Goal: Information Seeking & Learning: Learn about a topic

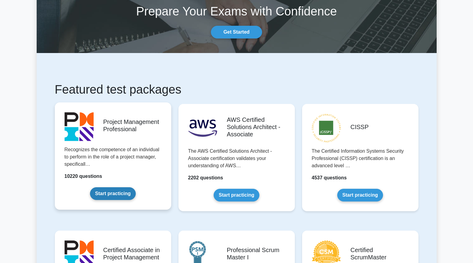
scroll to position [38, 0]
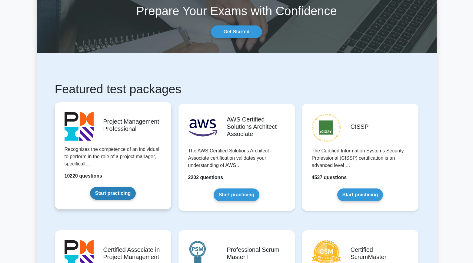
click at [117, 192] on link "Start practicing" at bounding box center [113, 193] width 46 height 13
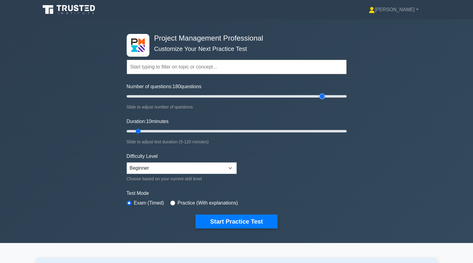
drag, startPoint x: 134, startPoint y: 97, endPoint x: 321, endPoint y: 90, distance: 186.7
type input "180"
click at [321, 93] on input "Number of questions: 180 questions" at bounding box center [237, 96] width 220 height 7
drag, startPoint x: 138, startPoint y: 130, endPoint x: 371, endPoint y: 145, distance: 233.7
type input "120"
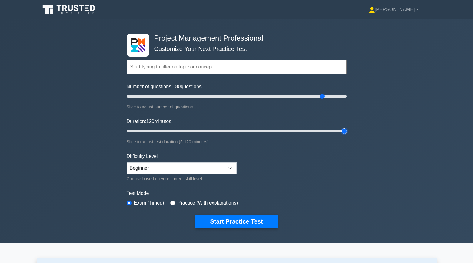
click at [347, 135] on input "Duration: 120 minutes" at bounding box center [237, 131] width 220 height 7
select select "expert"
click option "Expert" at bounding box center [0, 0] width 0 height 0
click at [244, 224] on button "Start Practice Test" at bounding box center [236, 221] width 82 height 14
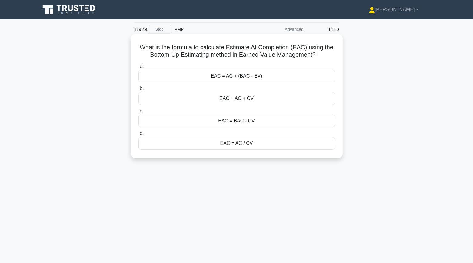
click at [293, 76] on div "EAC = AC + (BAC - EV)" at bounding box center [236, 76] width 196 height 13
click at [138, 68] on input "a. EAC = AC + (BAC - EV)" at bounding box center [138, 66] width 0 height 4
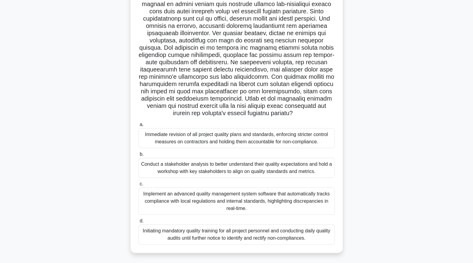
scroll to position [53, 0]
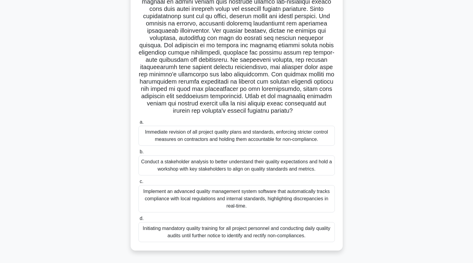
click at [254, 167] on div "Conduct a stakeholder analysis to better understand their quality expectations …" at bounding box center [236, 165] width 196 height 20
click at [138, 154] on input "b. Conduct a stakeholder analysis to better understand their quality expectatio…" at bounding box center [138, 152] width 0 height 4
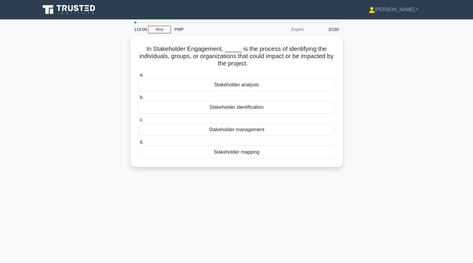
scroll to position [0, 0]
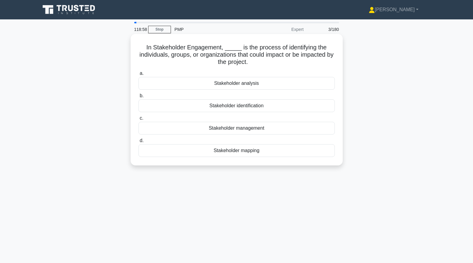
click at [225, 105] on div "Stakeholder identification" at bounding box center [236, 105] width 196 height 13
click at [138, 98] on input "b. Stakeholder identification" at bounding box center [138, 96] width 0 height 4
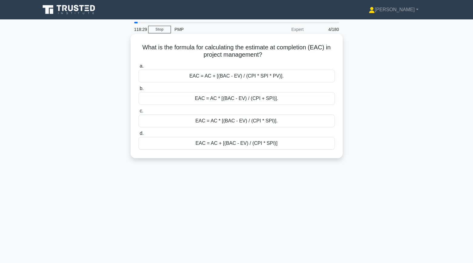
click at [200, 144] on div "EAC = AC + [(BAC - EV) / (CPI * SPI)]" at bounding box center [236, 143] width 196 height 13
click at [138, 135] on input "d. EAC = AC + [(BAC - EV) / (CPI * SPI)]" at bounding box center [138, 133] width 0 height 4
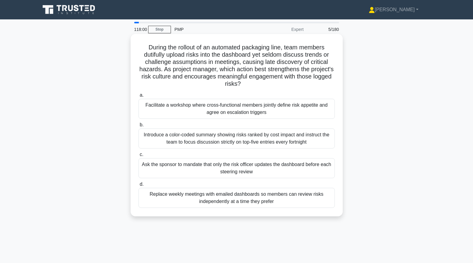
click at [179, 116] on div "Facilitate a workshop where cross-functional members jointly define risk appeti…" at bounding box center [236, 109] width 196 height 20
click at [138, 97] on input "a. Facilitate a workshop where cross-functional members jointly define risk app…" at bounding box center [138, 95] width 0 height 4
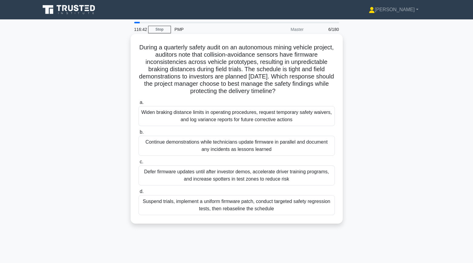
click at [158, 146] on div "Continue demonstrations while technicians update firmware in parallel and docum…" at bounding box center [236, 146] width 196 height 20
click at [138, 134] on input "b. Continue demonstrations while technicians update firmware in parallel and do…" at bounding box center [138, 132] width 0 height 4
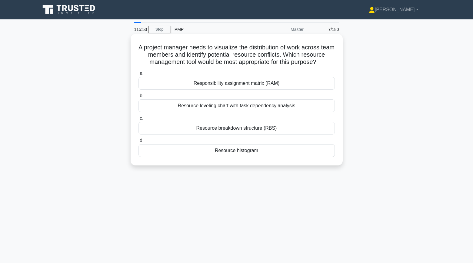
click at [198, 89] on div "Responsibility assignment matrix (RAM)" at bounding box center [236, 83] width 196 height 13
click at [138, 75] on input "a. Responsibility assignment matrix (RAM)" at bounding box center [138, 73] width 0 height 4
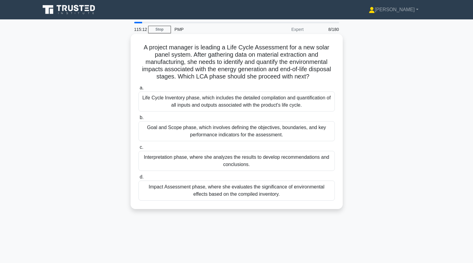
click at [152, 193] on div "Impact Assessment phase, where she evaluates the significance of environmental …" at bounding box center [236, 191] width 196 height 20
click at [138, 179] on input "d. Impact Assessment phase, where she evaluates the significance of environment…" at bounding box center [138, 177] width 0 height 4
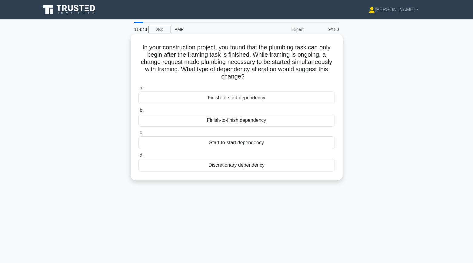
click at [272, 166] on div "Discretionary dependency" at bounding box center [236, 165] width 196 height 13
click at [138, 157] on input "d. Discretionary dependency" at bounding box center [138, 155] width 0 height 4
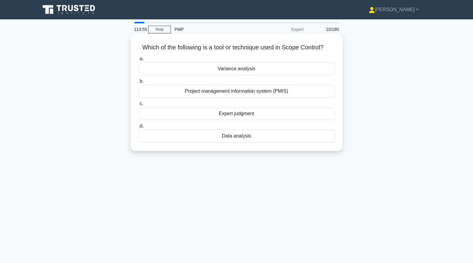
click at [328, 68] on div "Variance analysis" at bounding box center [236, 68] width 196 height 13
click at [138, 61] on input "a. Variance analysis" at bounding box center [138, 59] width 0 height 4
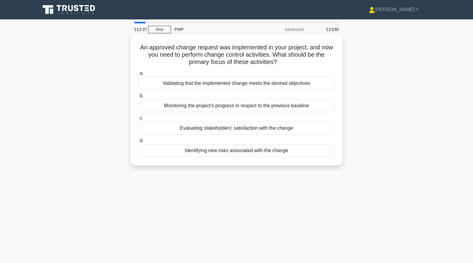
click at [299, 84] on div "Validating that the implemented change meets the desired objectives" at bounding box center [236, 83] width 196 height 13
click at [138, 75] on input "a. Validating that the implemented change meets the desired objectives" at bounding box center [138, 73] width 0 height 4
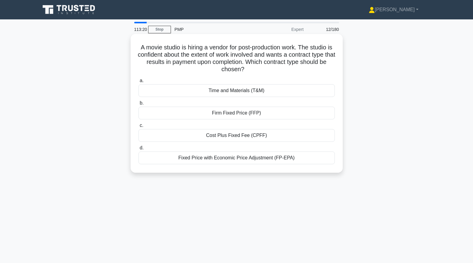
click at [322, 114] on div "Firm Fixed Price (FFP)" at bounding box center [236, 113] width 196 height 13
click at [138, 105] on input "b. Firm Fixed Price (FFP)" at bounding box center [138, 103] width 0 height 4
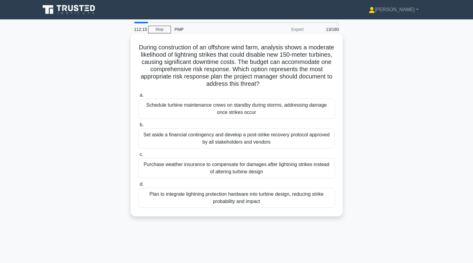
click at [168, 170] on div "Purchase weather insurance to compensate for damages after lightning strikes in…" at bounding box center [236, 168] width 196 height 20
click at [138, 157] on input "c. Purchase weather insurance to compensate for damages after lightning strikes…" at bounding box center [138, 155] width 0 height 4
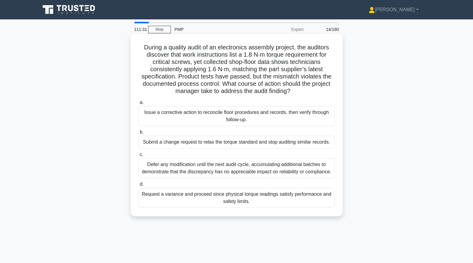
click at [151, 119] on div "Issue a corrective action to reconcile floor procedures and records, then verif…" at bounding box center [236, 116] width 196 height 20
click at [138, 105] on input "a. Issue a corrective action to reconcile floor procedures and records, then ve…" at bounding box center [138, 103] width 0 height 4
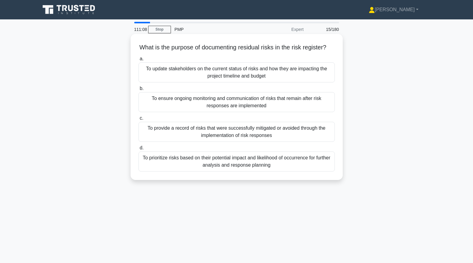
click at [181, 106] on div "To ensure ongoing monitoring and communication of risks that remain after risk …" at bounding box center [236, 102] width 196 height 20
click at [138, 91] on input "b. To ensure ongoing monitoring and communication of risks that remain after ri…" at bounding box center [138, 89] width 0 height 4
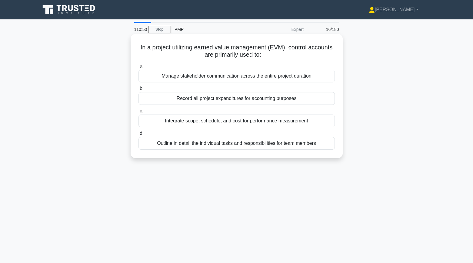
click at [181, 100] on div "Record all project expenditures for accounting purposes" at bounding box center [236, 98] width 196 height 13
click at [138, 91] on input "b. Record all project expenditures for accounting purposes" at bounding box center [138, 89] width 0 height 4
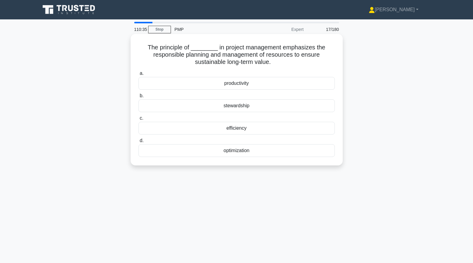
click at [162, 108] on div "stewardship" at bounding box center [236, 105] width 196 height 13
click at [138, 98] on input "b. stewardship" at bounding box center [138, 96] width 0 height 4
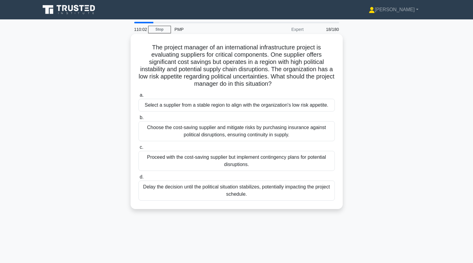
click at [174, 108] on div "Select a supplier from a stable region to align with the organization's low ris…" at bounding box center [236, 105] width 196 height 13
click at [138, 97] on input "a. Select a supplier from a stable region to align with the organization's low …" at bounding box center [138, 95] width 0 height 4
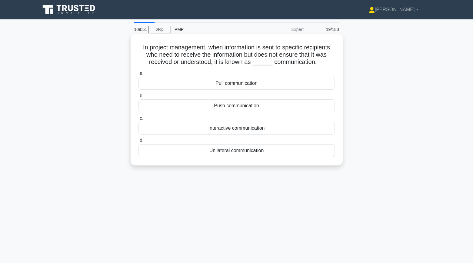
click at [166, 106] on div "Push communication" at bounding box center [236, 105] width 196 height 13
click at [138, 98] on input "b. Push communication" at bounding box center [138, 96] width 0 height 4
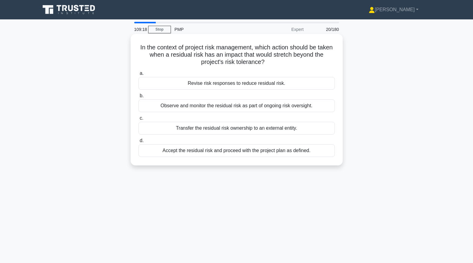
click at [171, 85] on div "Revise risk responses to reduce residual risk." at bounding box center [236, 83] width 196 height 13
click at [138, 75] on input "a. Revise risk responses to reduce residual risk." at bounding box center [138, 73] width 0 height 4
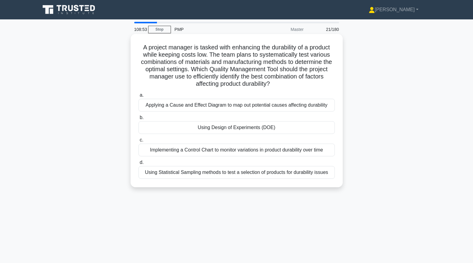
click at [181, 128] on div "Using Design of Experiments (DOE)" at bounding box center [236, 127] width 196 height 13
click at [138, 120] on input "b. Using Design of Experiments (DOE)" at bounding box center [138, 118] width 0 height 4
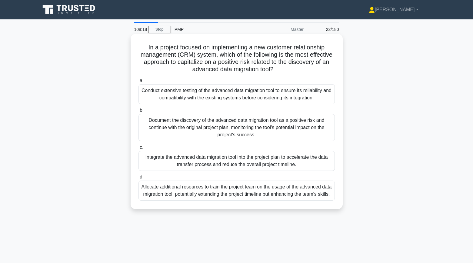
click at [163, 156] on div "Integrate the advanced data migration tool into the project plan to accelerate …" at bounding box center [236, 161] width 196 height 20
click at [138, 149] on input "c. Integrate the advanced data migration tool into the project plan to accelera…" at bounding box center [138, 147] width 0 height 4
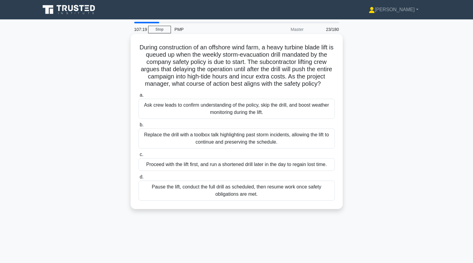
click at [198, 162] on div "Proceed with the lift first, and run a shortened drill later in the day to rega…" at bounding box center [236, 164] width 196 height 13
click at [138, 157] on input "c. Proceed with the lift first, and run a shortened drill later in the day to r…" at bounding box center [138, 155] width 0 height 4
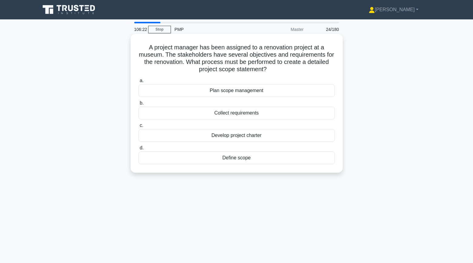
click at [241, 160] on div "Define scope" at bounding box center [236, 157] width 196 height 13
click at [138, 150] on input "d. Define scope" at bounding box center [138, 148] width 0 height 4
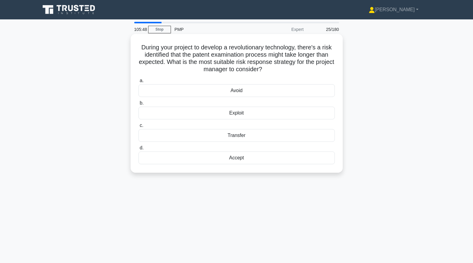
click at [212, 161] on div "Accept" at bounding box center [236, 157] width 196 height 13
click at [138, 150] on input "d. Accept" at bounding box center [138, 148] width 0 height 4
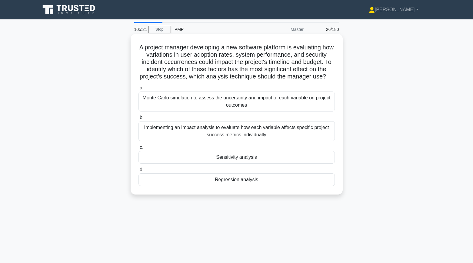
click at [158, 101] on div "Monte Carlo simulation to assess the uncertainty and impact of each variable on…" at bounding box center [236, 101] width 196 height 20
click at [138, 90] on input "a. Monte Carlo simulation to assess the uncertainty and impact of each variable…" at bounding box center [138, 88] width 0 height 4
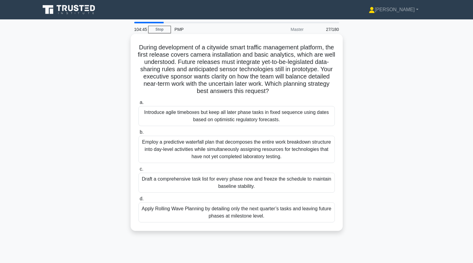
click at [160, 216] on div "Apply Rolling Wave Planning by detailing only the next quarter’s tasks and leav…" at bounding box center [236, 212] width 196 height 20
click at [138, 201] on input "d. Apply Rolling Wave Planning by detailing only the next quarter’s tasks and l…" at bounding box center [138, 199] width 0 height 4
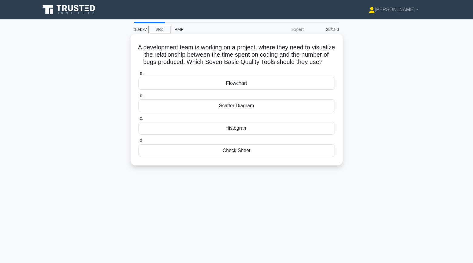
click at [263, 112] on div "Scatter Diagram" at bounding box center [236, 105] width 196 height 13
click at [138, 98] on input "b. Scatter Diagram" at bounding box center [138, 96] width 0 height 4
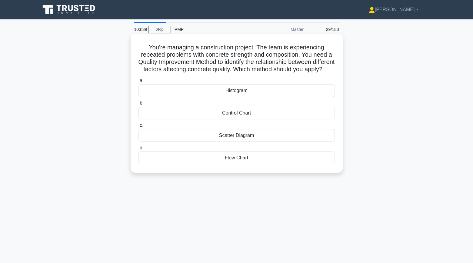
click at [257, 97] on div "Histogram" at bounding box center [236, 90] width 196 height 13
click at [138, 83] on input "a. Histogram" at bounding box center [138, 81] width 0 height 4
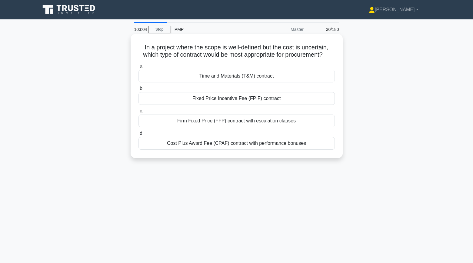
click at [201, 146] on div "Cost Plus Award Fee (CPAF) contract with performance bonuses" at bounding box center [236, 143] width 196 height 13
click at [138, 135] on input "d. Cost Plus Award Fee (CPAF) contract with performance bonuses" at bounding box center [138, 133] width 0 height 4
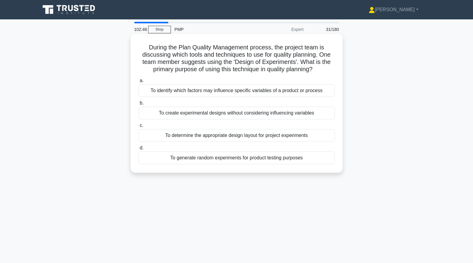
click at [184, 91] on div "To identify which factors may influence specific variables of a product or proc…" at bounding box center [236, 90] width 196 height 13
click at [138, 83] on input "a. To identify which factors may influence specific variables of a product or p…" at bounding box center [138, 81] width 0 height 4
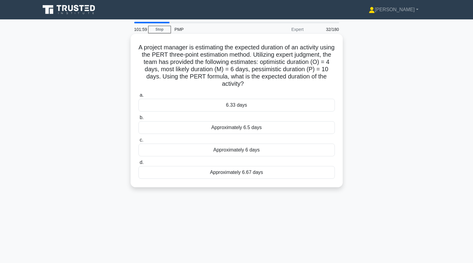
click at [153, 111] on div "6.33 days" at bounding box center [236, 105] width 196 height 13
click at [138, 97] on input "a. 6.33 days" at bounding box center [138, 95] width 0 height 4
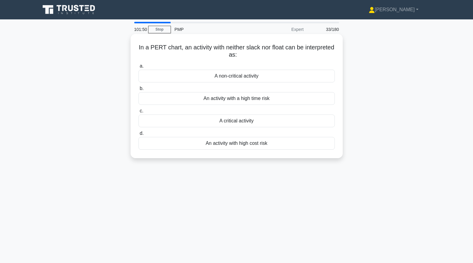
click at [192, 120] on div "A critical activity" at bounding box center [236, 121] width 196 height 13
click at [138, 113] on input "c. A critical activity" at bounding box center [138, 111] width 0 height 4
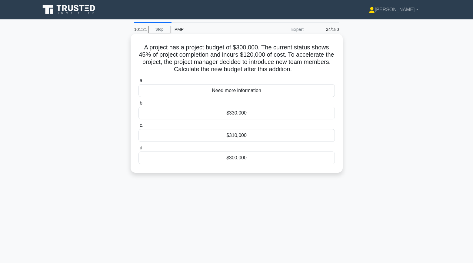
click at [227, 91] on div "Need more information" at bounding box center [236, 90] width 196 height 13
click at [138, 83] on input "a. Need more information" at bounding box center [138, 81] width 0 height 4
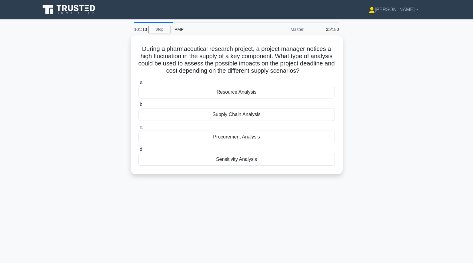
click at [60, 152] on div "During a pharmaceutical research project, a project manager notices a high fluc…" at bounding box center [237, 108] width 400 height 146
click at [91, 109] on div "During a pharmaceutical research project, a project manager notices a high fluc…" at bounding box center [237, 108] width 400 height 146
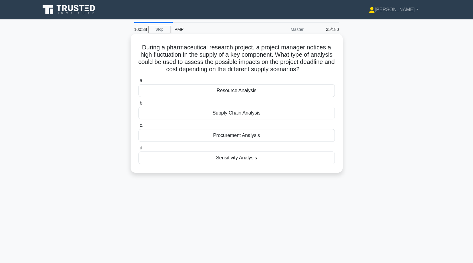
click at [169, 160] on div "Sensitivity Analysis" at bounding box center [236, 157] width 196 height 13
click at [138, 150] on input "d. Sensitivity Analysis" at bounding box center [138, 148] width 0 height 4
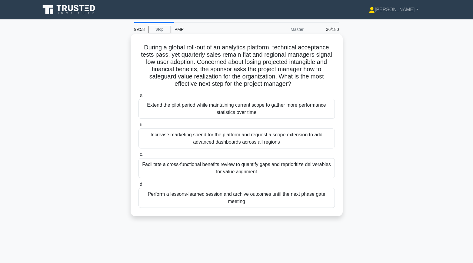
click at [154, 169] on div "Facilitate a cross-functional benefits review to quantify gaps and reprioritize…" at bounding box center [236, 168] width 196 height 20
click at [138, 157] on input "c. Facilitate a cross-functional benefits review to quantify gaps and repriorit…" at bounding box center [138, 155] width 0 height 4
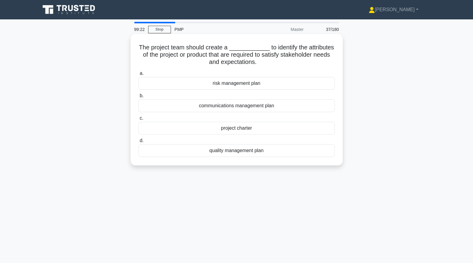
click at [225, 151] on div "quality management plan" at bounding box center [236, 150] width 196 height 13
click at [138, 143] on input "d. quality management plan" at bounding box center [138, 141] width 0 height 4
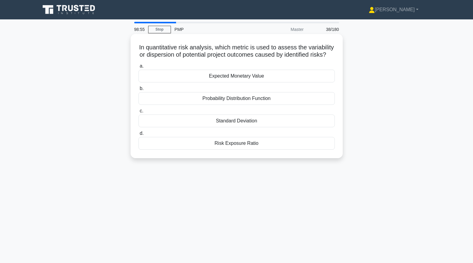
click at [191, 143] on div "Risk Exposure Ratio" at bounding box center [236, 143] width 196 height 13
click at [138, 135] on input "d. Risk Exposure Ratio" at bounding box center [138, 133] width 0 height 4
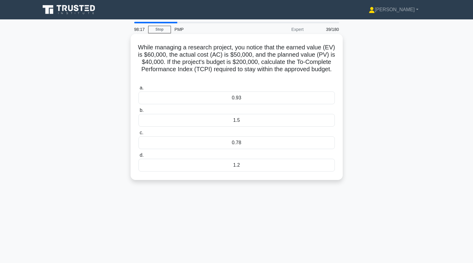
click at [173, 145] on div "0.78" at bounding box center [236, 142] width 196 height 13
click at [138, 135] on input "c. 0.78" at bounding box center [138, 133] width 0 height 4
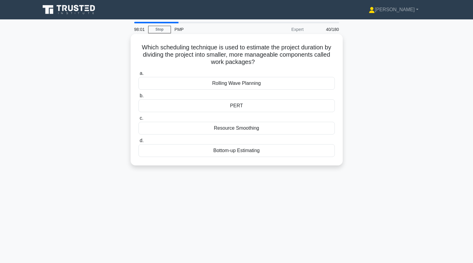
click at [184, 153] on div "Bottom-up Estimating" at bounding box center [236, 150] width 196 height 13
click at [138, 143] on input "d. Bottom-up Estimating" at bounding box center [138, 141] width 0 height 4
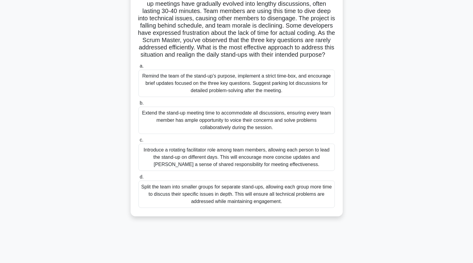
scroll to position [54, 0]
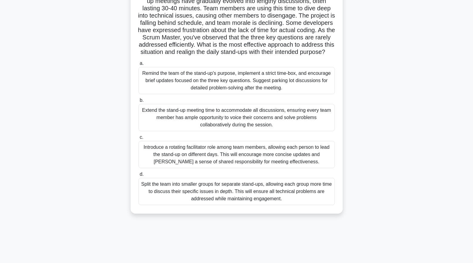
click at [161, 82] on div "Remind the team of the stand-up's purpose, implement a strict time-box, and enc…" at bounding box center [236, 80] width 196 height 27
click at [138, 65] on input "a. Remind the team of the stand-up's purpose, implement a strict time-box, and …" at bounding box center [138, 63] width 0 height 4
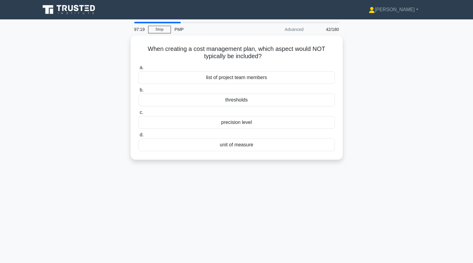
scroll to position [0, 0]
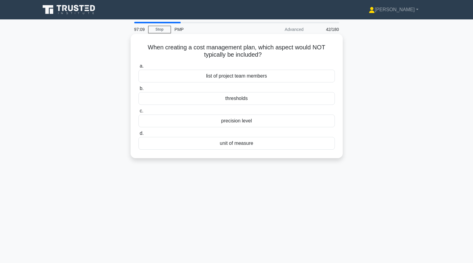
click at [181, 122] on div "precision level" at bounding box center [236, 121] width 196 height 13
click at [138, 113] on input "c. precision level" at bounding box center [138, 111] width 0 height 4
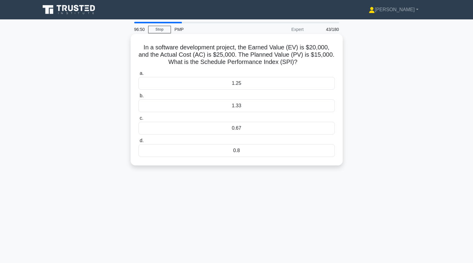
click at [280, 106] on div "1.33" at bounding box center [236, 105] width 196 height 13
click at [138, 98] on input "b. 1.33" at bounding box center [138, 96] width 0 height 4
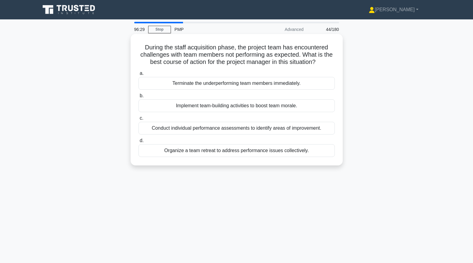
click at [207, 133] on div "Conduct individual performance assessments to identify areas of improvement." at bounding box center [236, 128] width 196 height 13
click at [138, 120] on input "c. Conduct individual performance assessments to identify areas of improvement." at bounding box center [138, 118] width 0 height 4
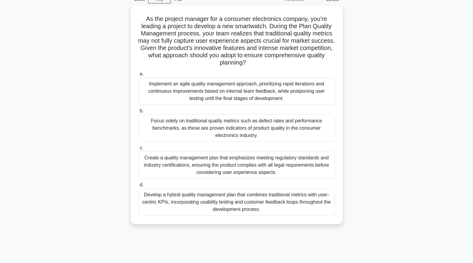
scroll to position [38, 0]
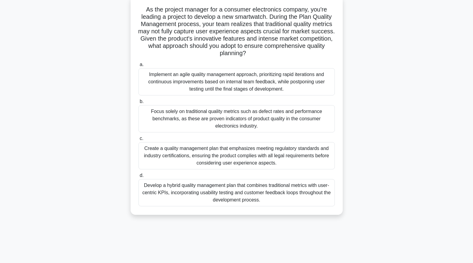
click at [160, 192] on div "Develop a hybrid quality management plan that combines traditional metrics with…" at bounding box center [236, 192] width 196 height 27
click at [138, 178] on input "d. Develop a hybrid quality management plan that combines traditional metrics w…" at bounding box center [138, 176] width 0 height 4
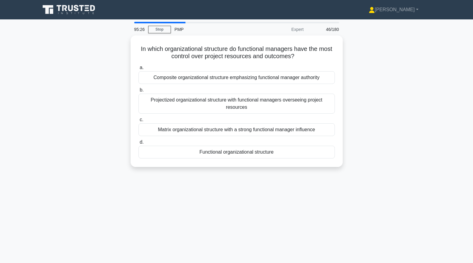
scroll to position [0, 0]
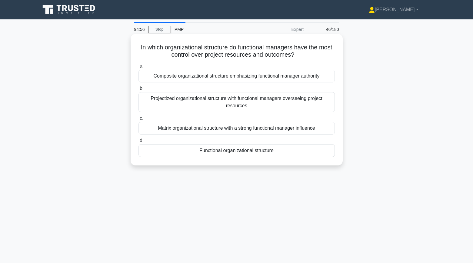
click at [224, 150] on div "Functional organizational structure" at bounding box center [236, 150] width 196 height 13
click at [138, 143] on input "d. Functional organizational structure" at bounding box center [138, 141] width 0 height 4
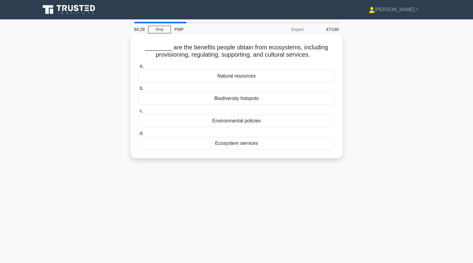
click at [232, 146] on div "Ecosystem services" at bounding box center [236, 143] width 196 height 13
click at [138, 135] on input "d. Ecosystem services" at bounding box center [138, 133] width 0 height 4
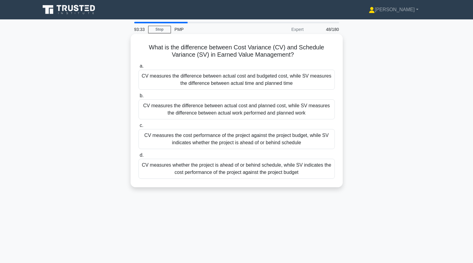
click at [151, 140] on div "CV measures the cost performance of the project against the project budget, whi…" at bounding box center [236, 139] width 196 height 20
click at [138, 128] on input "c. CV measures the cost performance of the project against the project budget, …" at bounding box center [138, 126] width 0 height 4
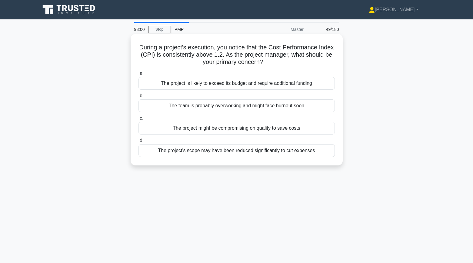
click at [177, 130] on div "The project might be compromising on quality to save costs" at bounding box center [236, 128] width 196 height 13
click at [138, 120] on input "c. The project might be compromising on quality to save costs" at bounding box center [138, 118] width 0 height 4
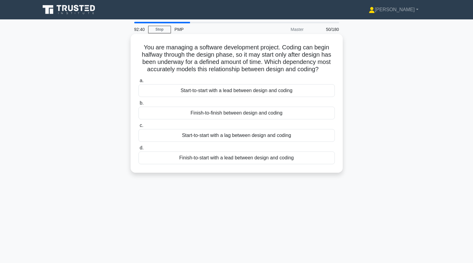
click at [157, 137] on div "Start-to-start with a lag between design and coding" at bounding box center [236, 135] width 196 height 13
click at [138, 128] on input "c. Start-to-start with a lag between design and coding" at bounding box center [138, 126] width 0 height 4
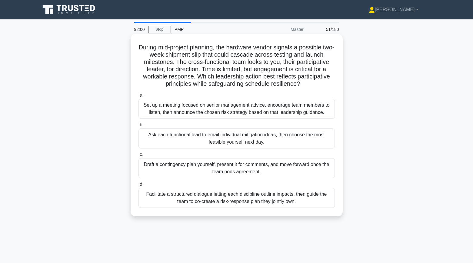
click at [164, 203] on div "Facilitate a structured dialogue letting each discipline outline impacts, then …" at bounding box center [236, 198] width 196 height 20
click at [138, 186] on input "d. Facilitate a structured dialogue letting each discipline outline impacts, th…" at bounding box center [138, 184] width 0 height 4
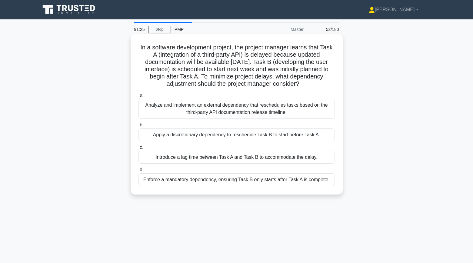
click at [173, 134] on div "Apply a discretionary dependency to reschedule Task B to start before Task A." at bounding box center [236, 134] width 196 height 13
click at [138, 127] on input "b. Apply a discretionary dependency to reschedule Task B to start before Task A." at bounding box center [138, 125] width 0 height 4
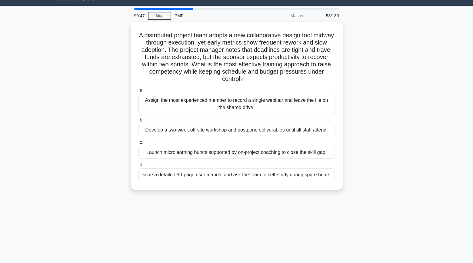
scroll to position [20, 0]
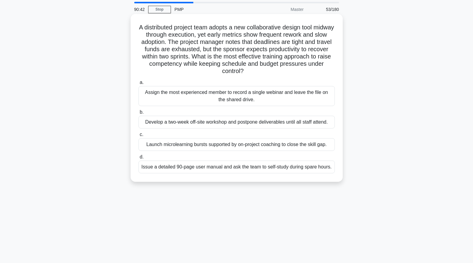
click at [167, 148] on div "Launch microlearning bursts supported by on-project coaching to close the skill…" at bounding box center [236, 144] width 196 height 13
click at [138, 137] on input "c. Launch microlearning bursts supported by on-project coaching to close the sk…" at bounding box center [138, 135] width 0 height 4
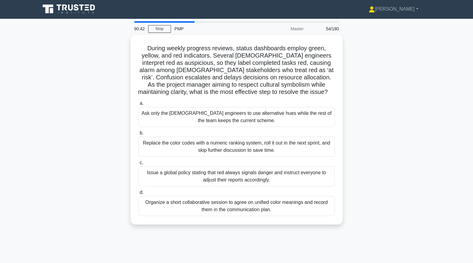
scroll to position [0, 0]
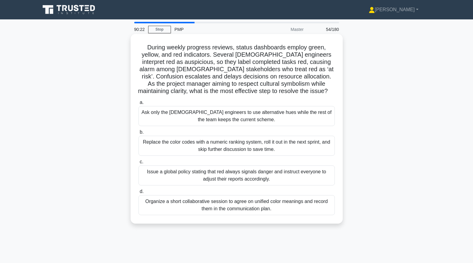
click at [184, 208] on div "Organize a short collaborative session to agree on unified color meanings and r…" at bounding box center [236, 205] width 196 height 20
click at [138, 194] on input "d. Organize a short collaborative session to agree on unified color meanings an…" at bounding box center [138, 192] width 0 height 4
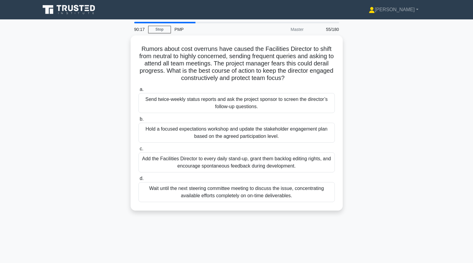
click at [128, 137] on div "Rumors about cost overruns have caused the Facilities Director to shift from ne…" at bounding box center [237, 126] width 400 height 182
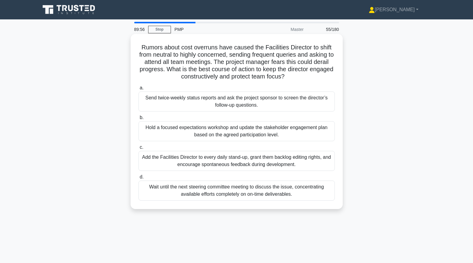
click at [174, 132] on div "Hold a focused expectations workshop and update the stakeholder engagement plan…" at bounding box center [236, 131] width 196 height 20
click at [138, 120] on input "b. Hold a focused expectations workshop and update the stakeholder engagement p…" at bounding box center [138, 118] width 0 height 4
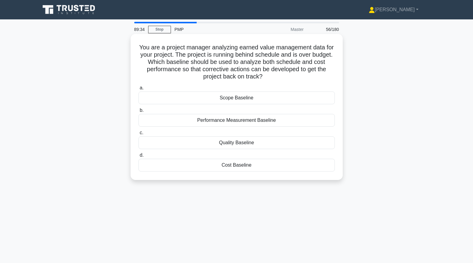
click at [154, 122] on div "Performance Measurement Baseline" at bounding box center [236, 120] width 196 height 13
click at [138, 112] on input "b. Performance Measurement Baseline" at bounding box center [138, 110] width 0 height 4
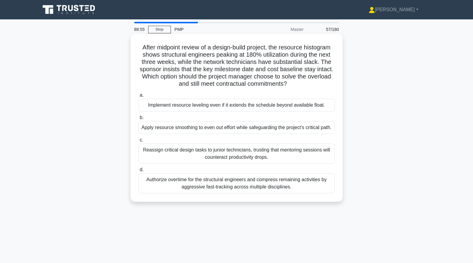
click at [187, 133] on div "Apply resource smoothing to even out effort while safeguarding the project’s cr…" at bounding box center [236, 127] width 196 height 13
click at [138, 120] on input "b. Apply resource smoothing to even out effort while safeguarding the project’s…" at bounding box center [138, 118] width 0 height 4
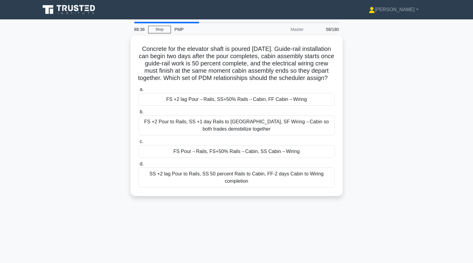
click at [96, 85] on div "Concrete for the elevator shaft is poured on Friday. Guide-rail installation ca…" at bounding box center [237, 119] width 400 height 168
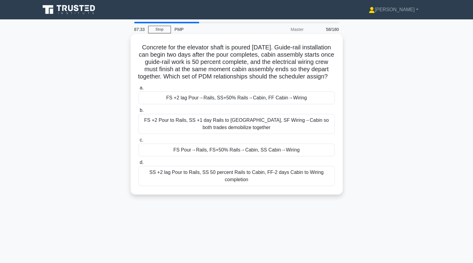
click at [163, 101] on div "FS +2 lag Pour→Rails, SS+50% Rails→Cabin, FF Cabin→Wiring" at bounding box center [236, 97] width 196 height 13
click at [138, 90] on input "a. FS +2 lag Pour→Rails, SS+50% Rails→Cabin, FF Cabin→Wiring" at bounding box center [138, 88] width 0 height 4
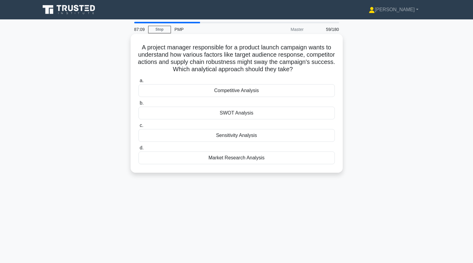
click at [174, 135] on div "Sensitivity Analysis" at bounding box center [236, 135] width 196 height 13
click at [138, 128] on input "c. Sensitivity Analysis" at bounding box center [138, 126] width 0 height 4
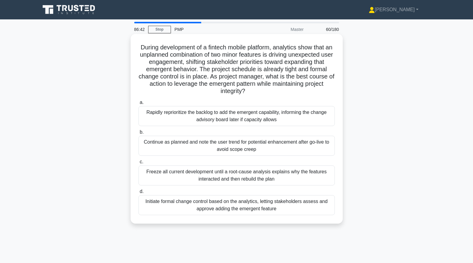
click at [188, 209] on div "Initiate formal change control based on the analytics, letting stakeholders ass…" at bounding box center [236, 205] width 196 height 20
click at [138, 194] on input "d. Initiate formal change control based on the analytics, letting stakeholders …" at bounding box center [138, 192] width 0 height 4
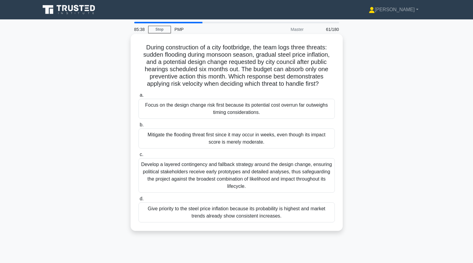
click at [160, 212] on div "Give priority to the steel price inflation because its probability is highest a…" at bounding box center [236, 212] width 196 height 20
click at [138, 201] on input "d. Give priority to the steel price inflation because its probability is highes…" at bounding box center [138, 199] width 0 height 4
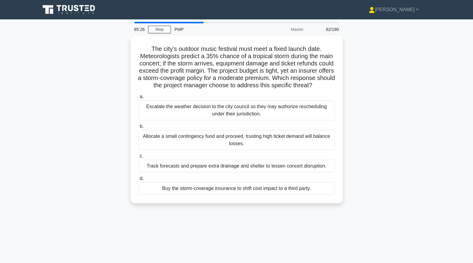
click at [88, 142] on div "The city’s outdoor music festival must meet a fixed launch date. Meteorologists…" at bounding box center [237, 122] width 400 height 175
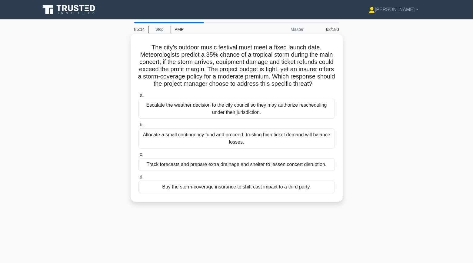
click at [178, 187] on div "Buy the storm-coverage insurance to shift cost impact to a third party." at bounding box center [236, 187] width 196 height 13
click at [138, 179] on input "d. Buy the storm-coverage insurance to shift cost impact to a third party." at bounding box center [138, 177] width 0 height 4
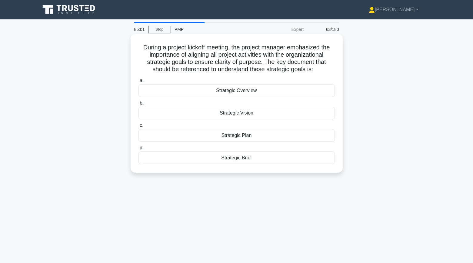
click at [187, 140] on div "Strategic Plan" at bounding box center [236, 135] width 196 height 13
click at [138, 128] on input "c. Strategic Plan" at bounding box center [138, 126] width 0 height 4
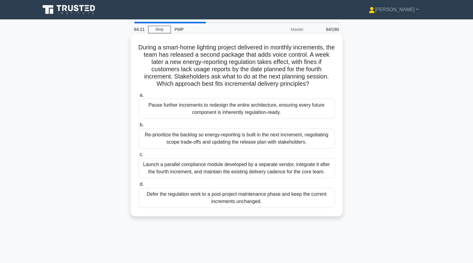
click at [161, 137] on div "Re-prioritize the backlog so energy-reporting is built in the next increment, n…" at bounding box center [236, 138] width 196 height 20
click at [138, 127] on input "b. Re-prioritize the backlog so energy-reporting is built in the next increment…" at bounding box center [138, 125] width 0 height 4
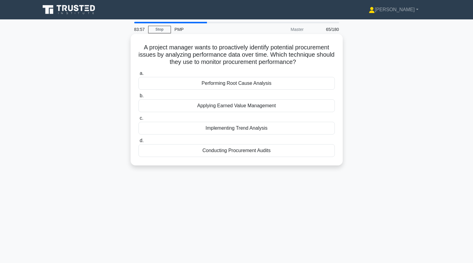
click at [215, 128] on div "Implementing Trend Analysis" at bounding box center [236, 128] width 196 height 13
click at [138, 120] on input "c. Implementing Trend Analysis" at bounding box center [138, 118] width 0 height 4
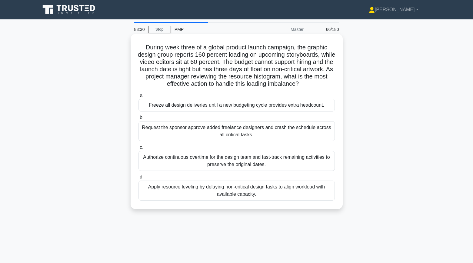
click at [171, 190] on div "Apply resource leveling by delaying non-critical design tasks to align workload…" at bounding box center [236, 191] width 196 height 20
click at [138, 179] on input "d. Apply resource leveling by delaying non-critical design tasks to align workl…" at bounding box center [138, 177] width 0 height 4
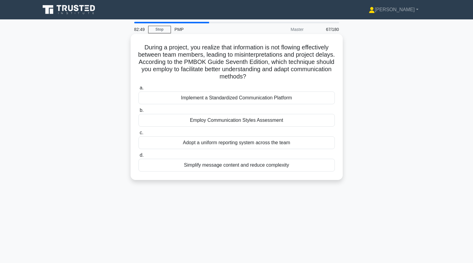
click at [185, 99] on div "Implement a Standardized Communication Platform" at bounding box center [236, 97] width 196 height 13
click at [138, 90] on input "a. Implement a Standardized Communication Platform" at bounding box center [138, 88] width 0 height 4
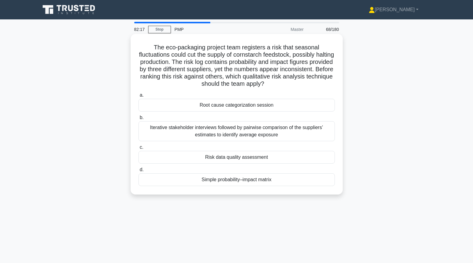
click at [189, 161] on div "Risk data quality assessment" at bounding box center [236, 157] width 196 height 13
click at [138, 149] on input "c. Risk data quality assessment" at bounding box center [138, 147] width 0 height 4
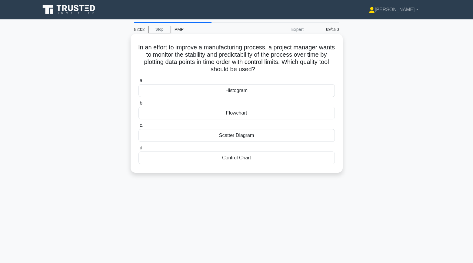
click at [210, 162] on div "Control Chart" at bounding box center [236, 157] width 196 height 13
click at [138, 150] on input "d. Control Chart" at bounding box center [138, 148] width 0 height 4
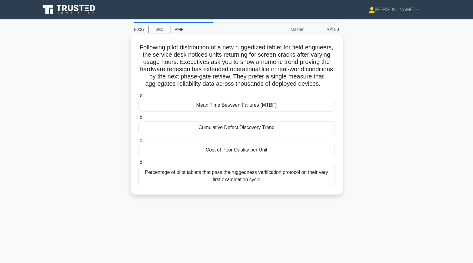
click at [148, 128] on div "Cumulative Defect Discovery Trend" at bounding box center [236, 127] width 196 height 13
click at [138, 120] on input "b. Cumulative Defect Discovery Trend" at bounding box center [138, 118] width 0 height 4
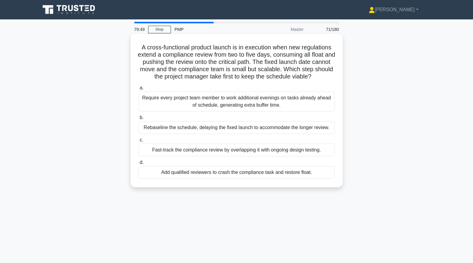
click at [146, 175] on div "Add qualified reviewers to crash the compliance task and restore float." at bounding box center [236, 172] width 196 height 13
click at [138, 164] on input "d. Add qualified reviewers to crash the compliance task and restore float." at bounding box center [138, 163] width 0 height 4
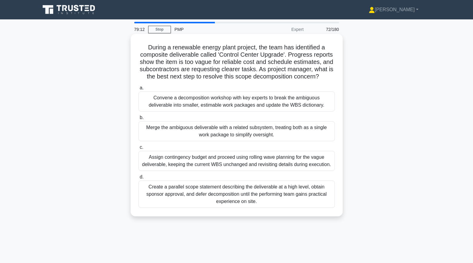
click at [154, 104] on div "Convene a decomposition workshop with key experts to break the ambiguous delive…" at bounding box center [236, 101] width 196 height 20
click at [138, 90] on input "a. Convene a decomposition workshop with key experts to break the ambiguous del…" at bounding box center [138, 88] width 0 height 4
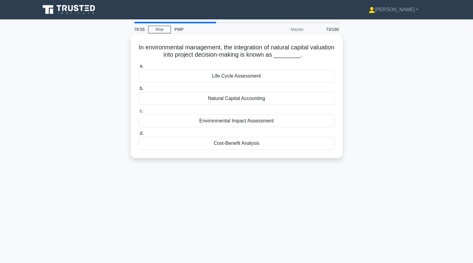
click at [161, 120] on div "Environmental Impact Assessment" at bounding box center [236, 121] width 196 height 13
click at [138, 113] on input "c. Environmental Impact Assessment" at bounding box center [138, 111] width 0 height 4
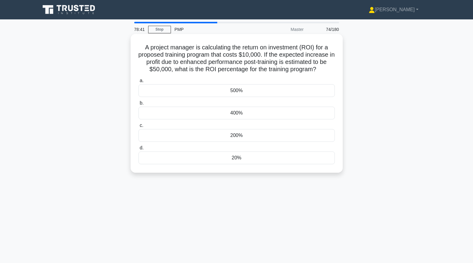
click at [169, 114] on div "400%" at bounding box center [236, 113] width 196 height 13
click at [138, 105] on input "b. 400%" at bounding box center [138, 103] width 0 height 4
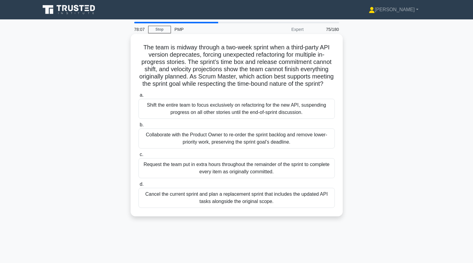
click at [154, 143] on div "Collaborate with the Product Owner to re-order the sprint backlog and remove lo…" at bounding box center [236, 138] width 196 height 20
click at [138, 127] on input "b. Collaborate with the Product Owner to re-order the sprint backlog and remove…" at bounding box center [138, 125] width 0 height 4
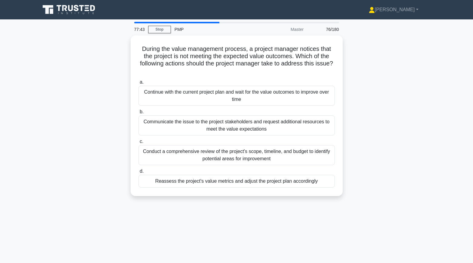
click at [118, 113] on div "During the value management process, a project manager notices that the project…" at bounding box center [237, 119] width 400 height 168
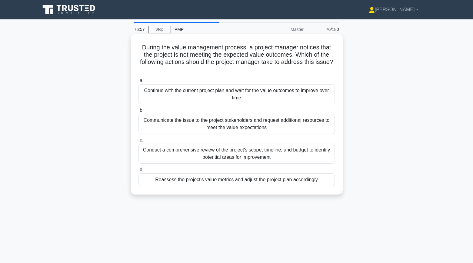
click at [205, 154] on div "Conduct a comprehensive review of the project's scope, timeline, and budget to …" at bounding box center [236, 154] width 196 height 20
click at [138, 142] on input "c. Conduct a comprehensive review of the project's scope, timeline, and budget …" at bounding box center [138, 140] width 0 height 4
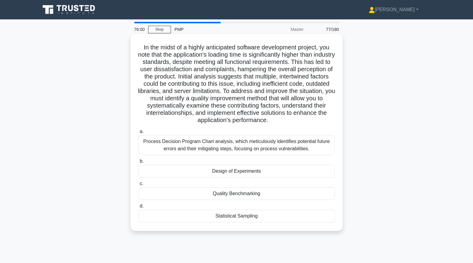
click at [160, 169] on div "Design of Experiments" at bounding box center [236, 171] width 196 height 13
click at [138, 163] on input "b. Design of Experiments" at bounding box center [138, 161] width 0 height 4
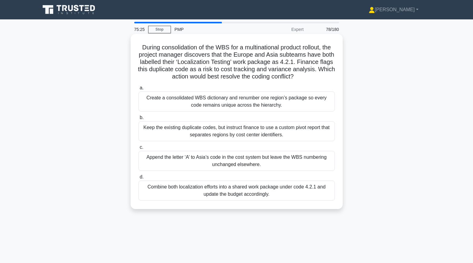
click at [163, 104] on div "Create a consolidated WBS dictionary and renumber one region’s package so every…" at bounding box center [236, 101] width 196 height 20
click at [138, 90] on input "a. Create a consolidated WBS dictionary and renumber one region’s package so ev…" at bounding box center [138, 88] width 0 height 4
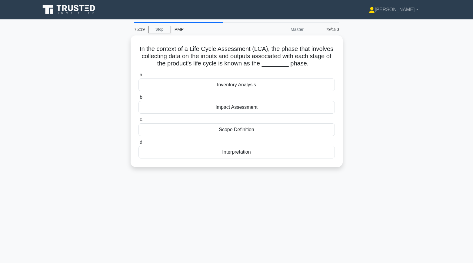
click at [121, 107] on div "In the context of a Life Cycle Assessment (LCA), the phase that involves collec…" at bounding box center [237, 104] width 400 height 139
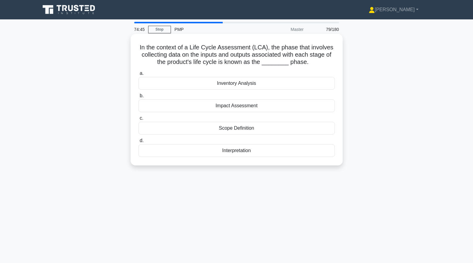
click at [164, 108] on div "Impact Assessment" at bounding box center [236, 105] width 196 height 13
click at [138, 98] on input "b. Impact Assessment" at bounding box center [138, 96] width 0 height 4
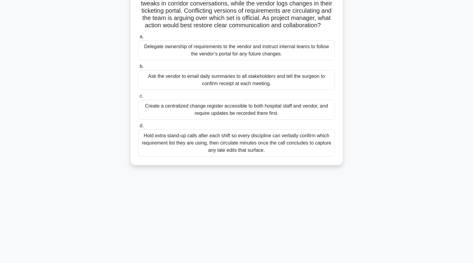
scroll to position [55, 0]
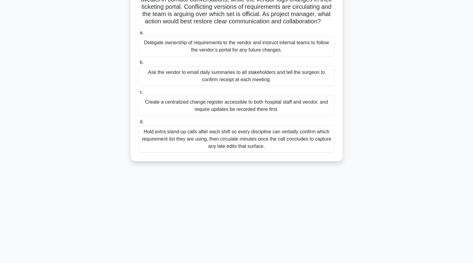
click at [157, 108] on div "Create a centralized change register accessible to both hospital staff and vend…" at bounding box center [236, 106] width 196 height 20
click at [138, 94] on input "c. Create a centralized change register accessible to both hospital staff and v…" at bounding box center [138, 92] width 0 height 4
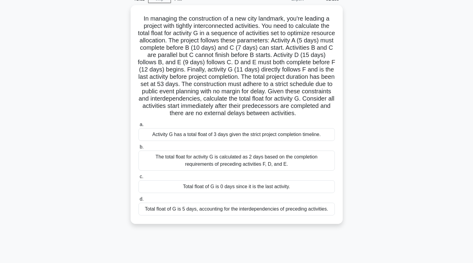
scroll to position [38, 0]
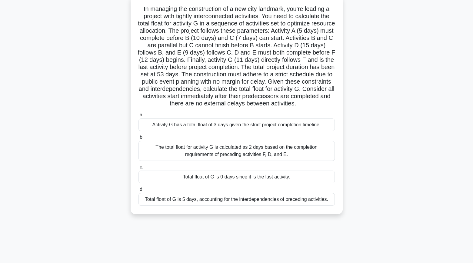
click at [194, 183] on div "Total float of G is 0 days since it is the last activity." at bounding box center [236, 177] width 196 height 13
click at [138, 169] on input "c. Total float of G is 0 days since it is the last activity." at bounding box center [138, 167] width 0 height 4
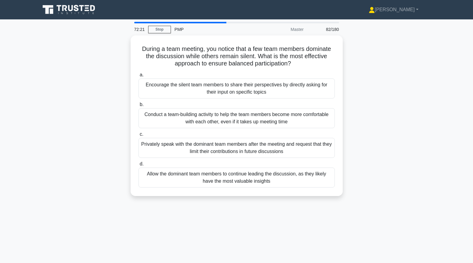
scroll to position [0, 0]
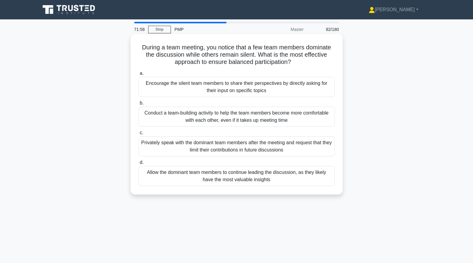
click at [149, 92] on div "Encourage the silent team members to share their perspectives by directly askin…" at bounding box center [236, 87] width 196 height 20
click at [138, 75] on input "a. Encourage the silent team members to share their perspectives by directly as…" at bounding box center [138, 73] width 0 height 4
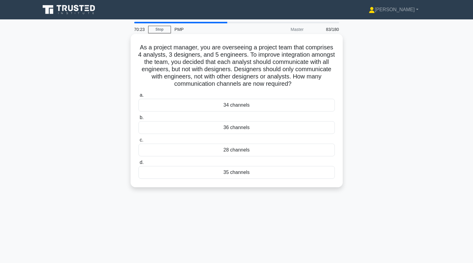
click at [198, 176] on div "35 channels" at bounding box center [236, 172] width 196 height 13
click at [138, 164] on input "d. 35 channels" at bounding box center [138, 163] width 0 height 4
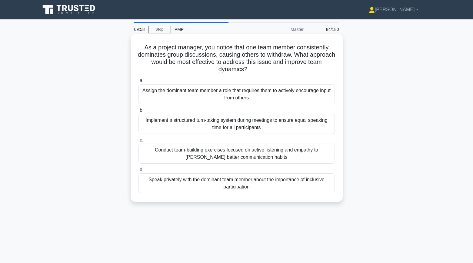
click at [151, 182] on div "Speak privately with the dominant team member about the importance of inclusive…" at bounding box center [236, 183] width 196 height 20
click at [138, 172] on input "d. Speak privately with the dominant team member about the importance of inclus…" at bounding box center [138, 170] width 0 height 4
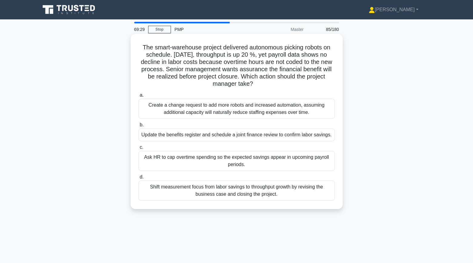
click at [148, 137] on div "Update the benefits register and schedule a joint finance review to confirm lab…" at bounding box center [236, 134] width 196 height 13
click at [138, 127] on input "b. Update the benefits register and schedule a joint finance review to confirm …" at bounding box center [138, 125] width 0 height 4
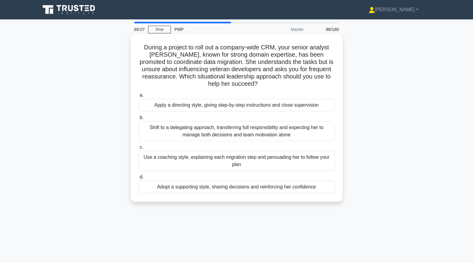
click at [158, 160] on div "Use a coaching style, explaining each migration step and persuading her to foll…" at bounding box center [236, 161] width 196 height 20
click at [138, 149] on input "c. Use a coaching style, explaining each migration step and persuading her to f…" at bounding box center [138, 147] width 0 height 4
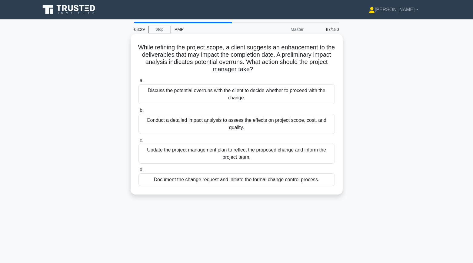
click at [176, 183] on div "Document the change request and initiate the formal change control process." at bounding box center [236, 179] width 196 height 13
click at [138, 172] on input "d. Document the change request and initiate the formal change control process." at bounding box center [138, 170] width 0 height 4
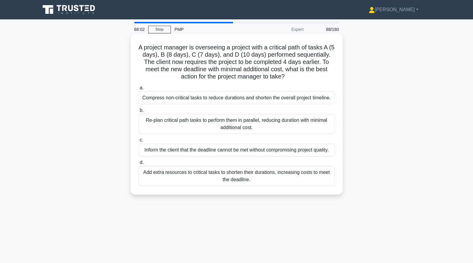
click at [150, 124] on div "Re-plan critical path tasks to perform them in parallel, reducing duration with…" at bounding box center [236, 124] width 196 height 20
click at [138, 112] on input "b. Re-plan critical path tasks to perform them in parallel, reducing duration w…" at bounding box center [138, 110] width 0 height 4
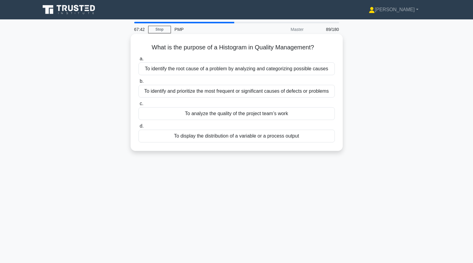
click at [162, 91] on div "To identify and prioritize the most frequent or significant causes of defects o…" at bounding box center [236, 91] width 196 height 13
click at [138, 83] on input "b. To identify and prioritize the most frequent or significant causes of defect…" at bounding box center [138, 81] width 0 height 4
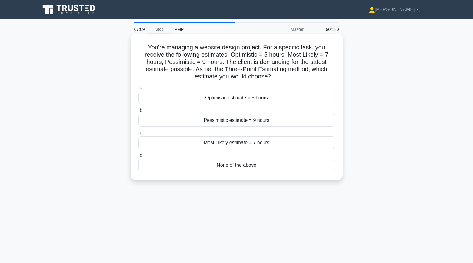
click at [208, 143] on div "Most Likely estimate = 7 hours" at bounding box center [236, 142] width 196 height 13
click at [138, 135] on input "c. Most Likely estimate = 7 hours" at bounding box center [138, 133] width 0 height 4
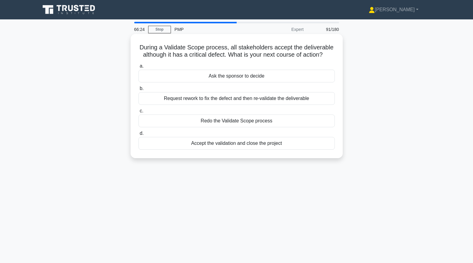
click at [227, 144] on div "Accept the validation and close the project" at bounding box center [236, 143] width 196 height 13
click at [138, 135] on input "d. Accept the validation and close the project" at bounding box center [138, 133] width 0 height 4
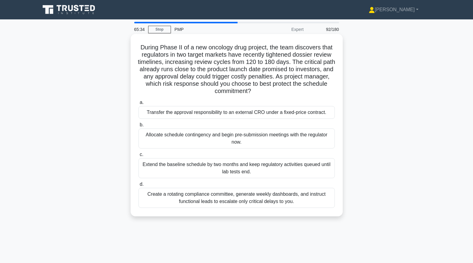
click at [162, 137] on div "Allocate schedule contingency and begin pre-submission meetings with the regula…" at bounding box center [236, 138] width 196 height 20
click at [138, 127] on input "b. Allocate schedule contingency and begin pre-submission meetings with the reg…" at bounding box center [138, 125] width 0 height 4
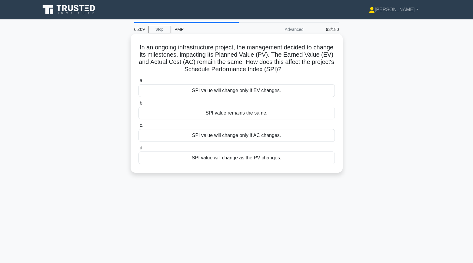
click at [154, 160] on div "SPI value will change as the PV changes." at bounding box center [236, 157] width 196 height 13
click at [138, 150] on input "d. SPI value will change as the PV changes." at bounding box center [138, 148] width 0 height 4
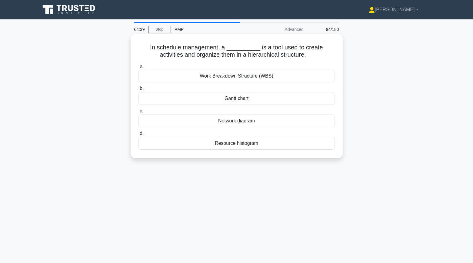
click at [187, 75] on div "Work Breakdown Structure (WBS)" at bounding box center [236, 76] width 196 height 13
click at [138, 68] on input "a. Work Breakdown Structure (WBS)" at bounding box center [138, 66] width 0 height 4
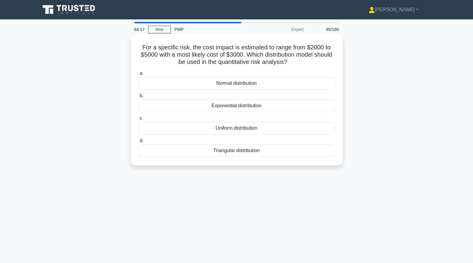
click at [213, 152] on div "Triangular distribution" at bounding box center [236, 150] width 196 height 13
click at [138, 143] on input "d. Triangular distribution" at bounding box center [138, 141] width 0 height 4
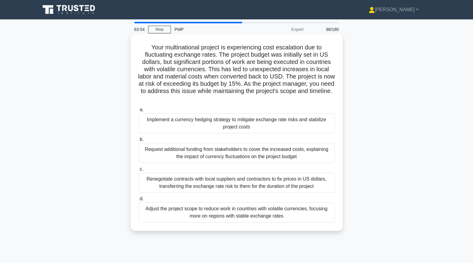
click at [148, 179] on div "Renegotiate contracts with local suppliers and contractors to fix prices in US …" at bounding box center [236, 183] width 196 height 20
click at [138, 171] on input "c. Renegotiate contracts with local suppliers and contractors to fix prices in …" at bounding box center [138, 169] width 0 height 4
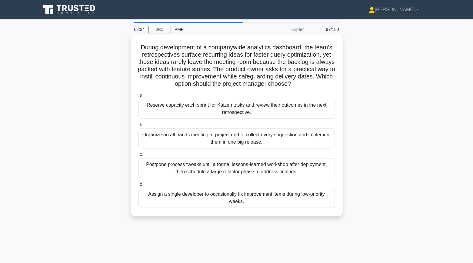
click at [151, 112] on div "Reserve capacity each sprint for Kaizen tasks and review their outcomes in the …" at bounding box center [236, 109] width 196 height 20
click at [138, 97] on input "a. Reserve capacity each sprint for Kaizen tasks and review their outcomes in t…" at bounding box center [138, 95] width 0 height 4
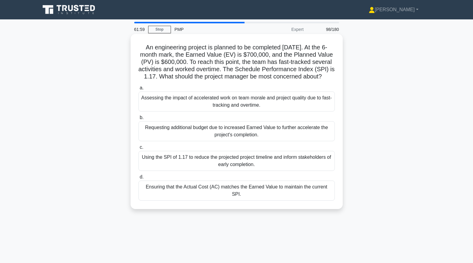
click at [163, 102] on div "Assessing the impact of accelerated work on team morale and project quality due…" at bounding box center [236, 101] width 196 height 20
click at [138, 90] on input "a. Assessing the impact of accelerated work on team morale and project quality …" at bounding box center [138, 88] width 0 height 4
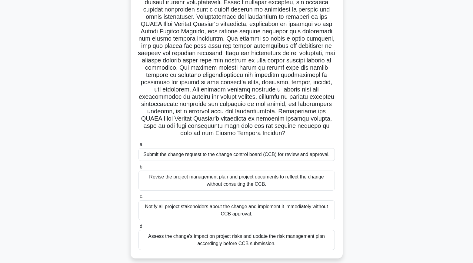
scroll to position [67, 0]
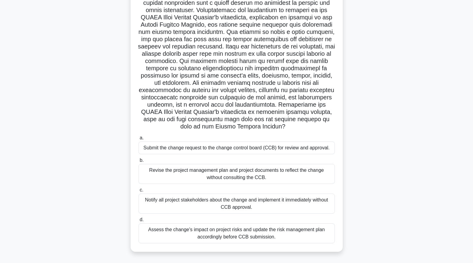
click at [170, 150] on div "Submit the change request to the change control board (CCB) for review and appr…" at bounding box center [236, 147] width 196 height 13
click at [138, 140] on input "a. Submit the change request to the change control board (CCB) for review and a…" at bounding box center [138, 138] width 0 height 4
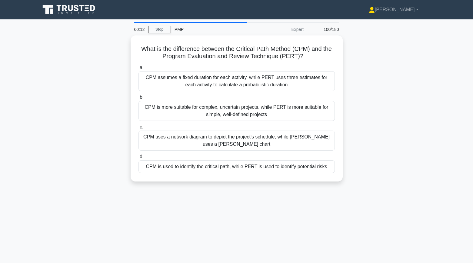
scroll to position [0, 0]
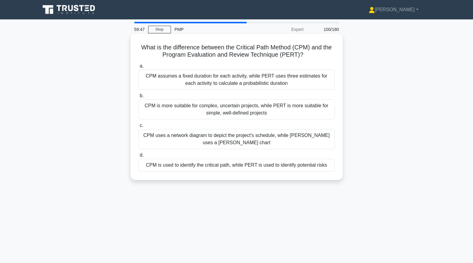
click at [154, 111] on div "CPM is more suitable for complex, uncertain projects, while PERT is more suitab…" at bounding box center [236, 109] width 196 height 20
click at [138, 98] on input "b. CPM is more suitable for complex, uncertain projects, while PERT is more sui…" at bounding box center [138, 96] width 0 height 4
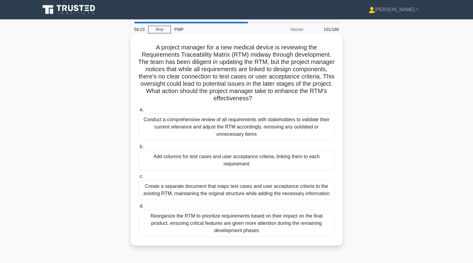
click at [161, 157] on div "Add columns for test cases and user acceptance criteria, linking them to each r…" at bounding box center [236, 160] width 196 height 20
click at [138, 149] on input "b. Add columns for test cases and user acceptance criteria, linking them to eac…" at bounding box center [138, 147] width 0 height 4
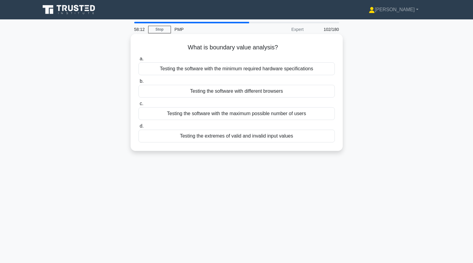
click at [159, 137] on div "Testing the extremes of valid and invalid input values" at bounding box center [236, 136] width 196 height 13
click at [138, 128] on input "d. Testing the extremes of valid and invalid input values" at bounding box center [138, 126] width 0 height 4
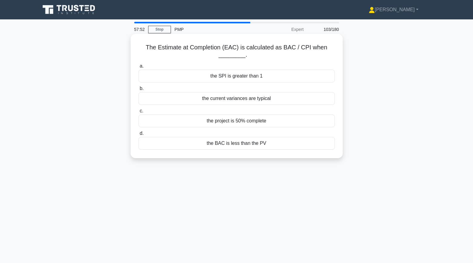
click at [167, 144] on div "the BAC is less than the PV" at bounding box center [236, 143] width 196 height 13
click at [138, 135] on input "d. the BAC is less than the PV" at bounding box center [138, 133] width 0 height 4
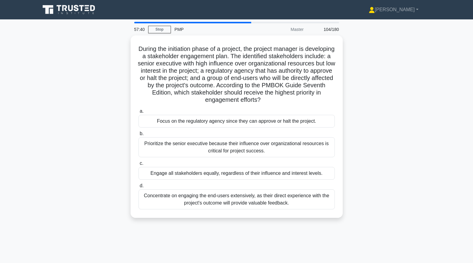
click at [119, 107] on div "During the initiation phase of a project, the project manager is developing a s…" at bounding box center [237, 130] width 400 height 190
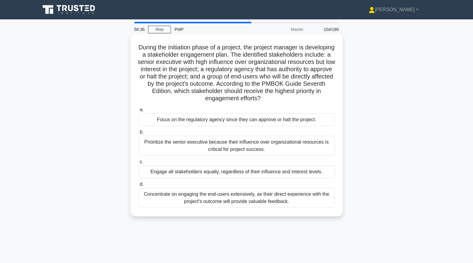
click at [212, 201] on div "Concentrate on engaging the end-users extensively, as their direct experience w…" at bounding box center [236, 198] width 196 height 20
click at [138, 186] on input "d. Concentrate on engaging the end-users extensively, as their direct experienc…" at bounding box center [138, 184] width 0 height 4
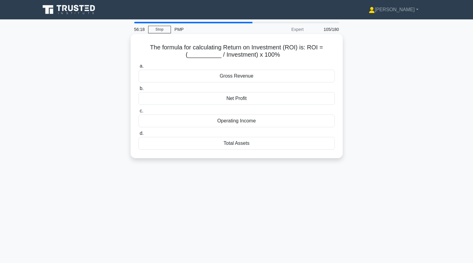
click at [191, 100] on div "Net Profit" at bounding box center [236, 98] width 196 height 13
click at [138, 91] on input "b. Net Profit" at bounding box center [138, 89] width 0 height 4
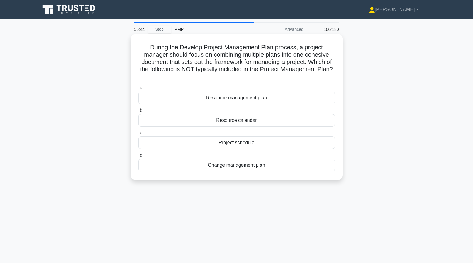
click at [267, 114] on div "Resource calendar" at bounding box center [236, 120] width 196 height 13
click at [138, 112] on input "b. Resource calendar" at bounding box center [138, 110] width 0 height 4
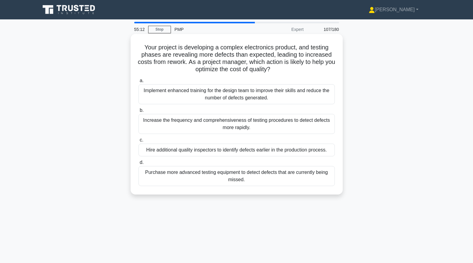
click at [153, 98] on div "Implement enhanced training for the design team to improve their skills and red…" at bounding box center [236, 94] width 196 height 20
click at [138, 83] on input "a. Implement enhanced training for the design team to improve their skills and …" at bounding box center [138, 81] width 0 height 4
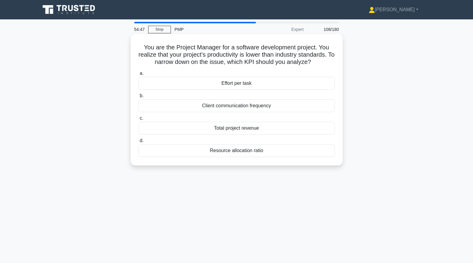
click at [300, 83] on div "Effort per task" at bounding box center [236, 83] width 196 height 13
click at [138, 75] on input "a. Effort per task" at bounding box center [138, 73] width 0 height 4
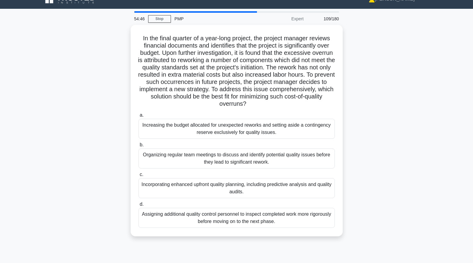
scroll to position [11, 0]
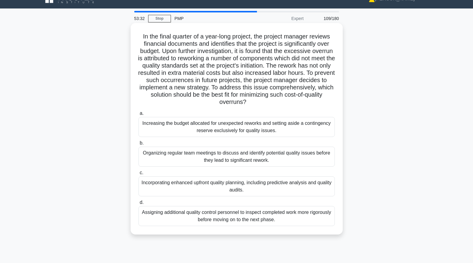
click at [154, 156] on div "Organizing regular team meetings to discuss and identify potential quality issu…" at bounding box center [236, 157] width 196 height 20
click at [138, 145] on input "b. Organizing regular team meetings to discuss and identify potential quality i…" at bounding box center [138, 143] width 0 height 4
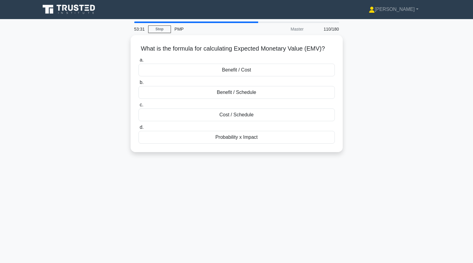
scroll to position [0, 0]
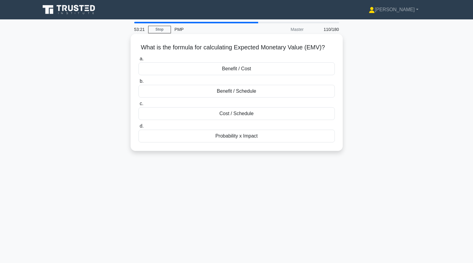
click at [167, 139] on div "Probability x Impact" at bounding box center [236, 136] width 196 height 13
click at [138, 128] on input "d. Probability x Impact" at bounding box center [138, 126] width 0 height 4
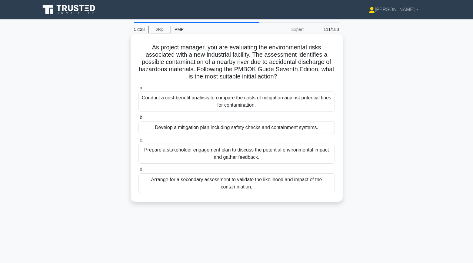
click at [169, 185] on div "Arrange for a secondary assessment to validate the likelihood and impact of the…" at bounding box center [236, 183] width 196 height 20
click at [138, 172] on input "d. Arrange for a secondary assessment to validate the likelihood and impact of …" at bounding box center [138, 170] width 0 height 4
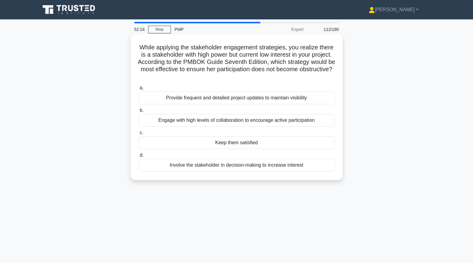
click at [185, 144] on div "Keep them satisfied" at bounding box center [236, 142] width 196 height 13
click at [138, 135] on input "c. Keep them satisfied" at bounding box center [138, 133] width 0 height 4
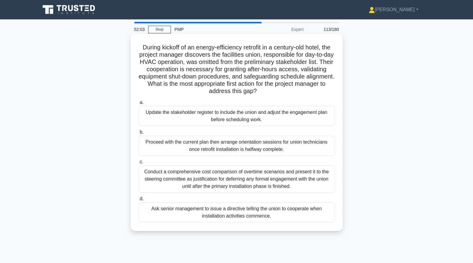
click at [150, 119] on div "Update the stakeholder register to include the union and adjust the engagement …" at bounding box center [236, 116] width 196 height 20
click at [138, 105] on input "a. Update the stakeholder register to include the union and adjust the engageme…" at bounding box center [138, 103] width 0 height 4
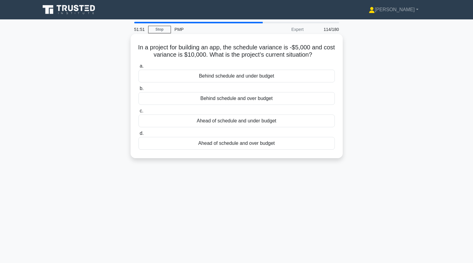
click at [155, 142] on div "Ahead of schedule and over budget" at bounding box center [236, 143] width 196 height 13
click at [138, 135] on input "d. Ahead of schedule and over budget" at bounding box center [138, 133] width 0 height 4
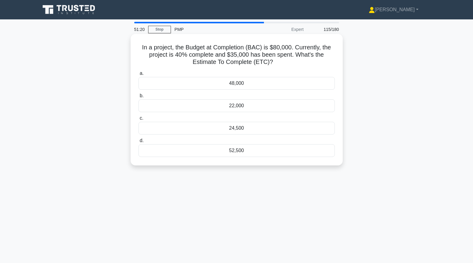
click at [171, 151] on div "52,500" at bounding box center [236, 150] width 196 height 13
click at [138, 143] on input "d. 52,500" at bounding box center [138, 141] width 0 height 4
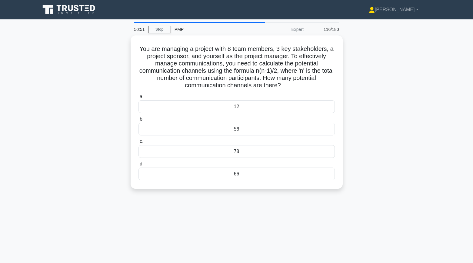
click at [171, 151] on div "78" at bounding box center [236, 151] width 196 height 13
click at [138, 144] on input "c. 78" at bounding box center [138, 142] width 0 height 4
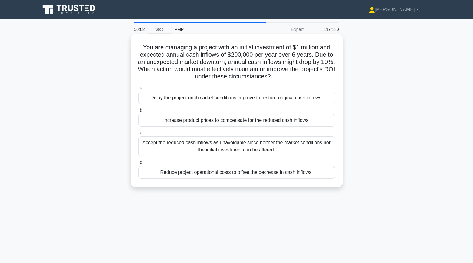
click at [178, 172] on div "Reduce project operational costs to offset the decrease in cash inflows." at bounding box center [236, 172] width 196 height 13
click at [138, 164] on input "d. Reduce project operational costs to offset the decrease in cash inflows." at bounding box center [138, 163] width 0 height 4
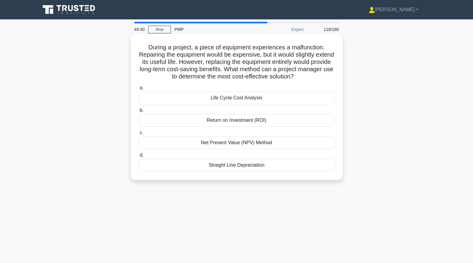
click at [164, 122] on div "Return on Investment (ROI)" at bounding box center [236, 120] width 196 height 13
click at [138, 112] on input "b. Return on Investment (ROI)" at bounding box center [138, 110] width 0 height 4
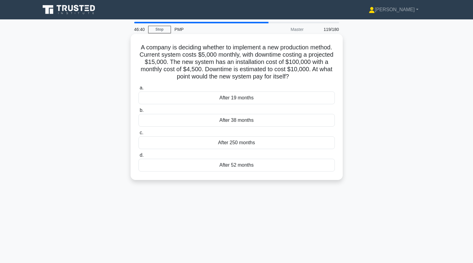
click at [163, 146] on div "After 250 months" at bounding box center [236, 142] width 196 height 13
click at [138, 135] on input "c. After 250 months" at bounding box center [138, 133] width 0 height 4
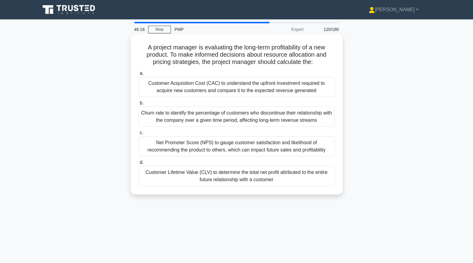
click at [173, 181] on div "Customer Lifetime Value (CLV) to determine the total net profit attributed to t…" at bounding box center [236, 176] width 196 height 20
click at [138, 164] on input "d. Customer Lifetime Value (CLV) to determine the total net profit attributed t…" at bounding box center [138, 163] width 0 height 4
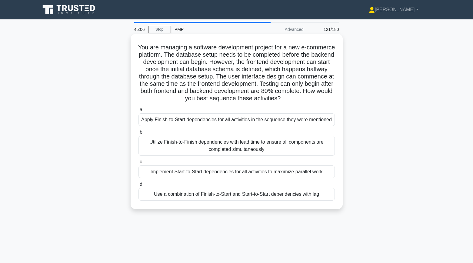
click at [151, 196] on div "Use a combination of Finish-to-Start and Start-to-Start dependencies with lag" at bounding box center [236, 194] width 196 height 13
click at [138, 186] on input "d. Use a combination of Finish-to-Start and Start-to-Start dependencies with lag" at bounding box center [138, 184] width 0 height 4
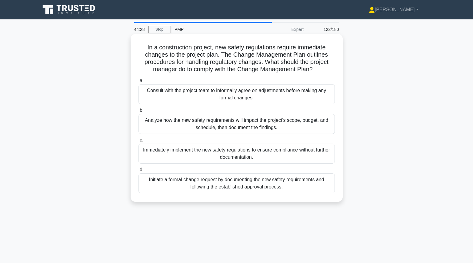
click at [172, 181] on div "Initiate a formal change request by documenting the new safety requirements and…" at bounding box center [236, 183] width 196 height 20
click at [138, 172] on input "d. Initiate a formal change request by documenting the new safety requirements …" at bounding box center [138, 170] width 0 height 4
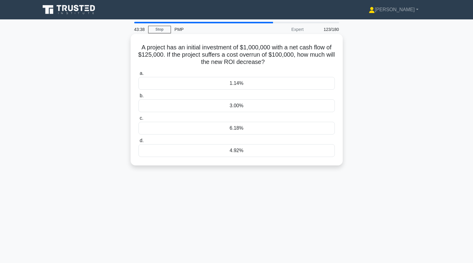
click at [183, 155] on div "4.92%" at bounding box center [236, 150] width 196 height 13
click at [138, 143] on input "d. 4.92%" at bounding box center [138, 141] width 0 height 4
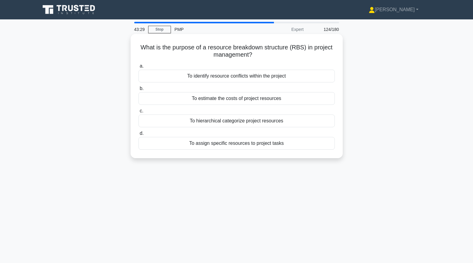
click at [185, 123] on div "To hierarchical categorize project resources" at bounding box center [236, 121] width 196 height 13
click at [138, 113] on input "c. To hierarchical categorize project resources" at bounding box center [138, 111] width 0 height 4
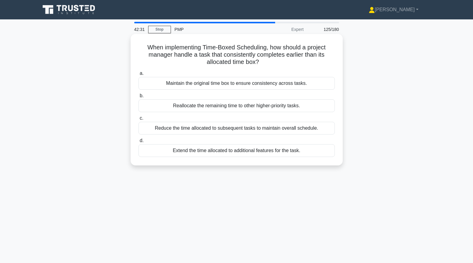
click at [314, 150] on div "Extend the time allocated to additional features for the task." at bounding box center [236, 150] width 196 height 13
click at [138, 143] on input "d. Extend the time allocated to additional features for the task." at bounding box center [138, 141] width 0 height 4
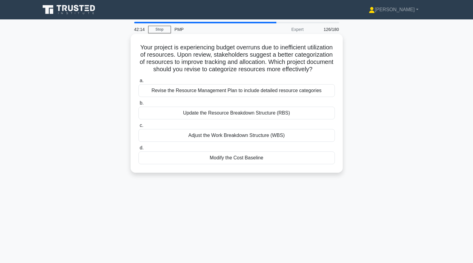
click at [169, 115] on div "Update the Resource Breakdown Structure (RBS)" at bounding box center [236, 113] width 196 height 13
click at [138, 105] on input "b. Update the Resource Breakdown Structure (RBS)" at bounding box center [138, 103] width 0 height 4
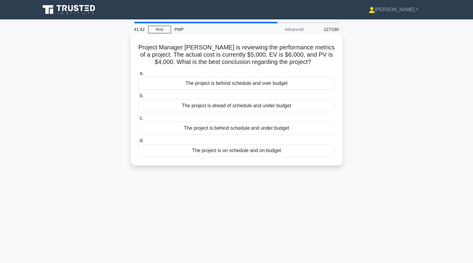
click at [198, 108] on div "The project is ahead of schedule and under budget" at bounding box center [236, 105] width 196 height 13
click at [138, 98] on input "b. The project is ahead of schedule and under budget" at bounding box center [138, 96] width 0 height 4
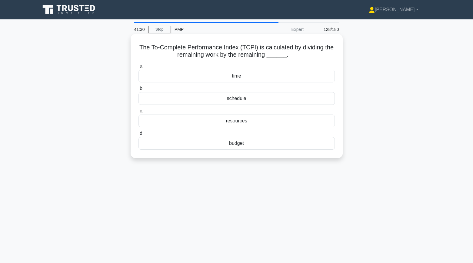
click at [174, 145] on div "budget" at bounding box center [236, 143] width 196 height 13
click at [138, 135] on input "d. budget" at bounding box center [138, 133] width 0 height 4
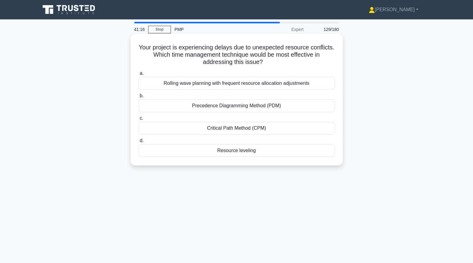
click at [174, 148] on div "Resource leveling" at bounding box center [236, 150] width 196 height 13
click at [138, 143] on input "d. Resource leveling" at bounding box center [138, 141] width 0 height 4
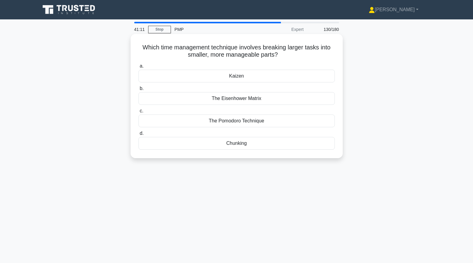
click at [192, 143] on div "Chunking" at bounding box center [236, 143] width 196 height 13
click at [138, 135] on input "d. Chunking" at bounding box center [138, 133] width 0 height 4
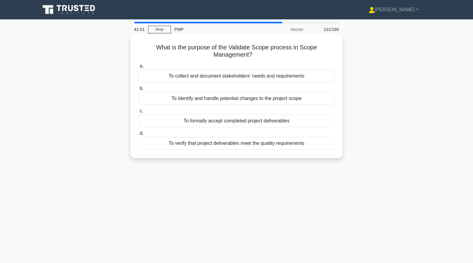
click at [210, 144] on div "To verify that project deliverables meet the quality requirements" at bounding box center [236, 143] width 196 height 13
click at [138, 135] on input "d. To verify that project deliverables meet the quality requirements" at bounding box center [138, 133] width 0 height 4
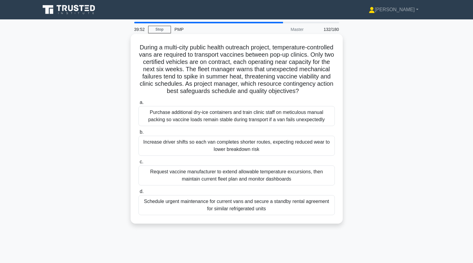
click at [219, 119] on div "Purchase additional dry-ice containers and train clinic staff on meticulous man…" at bounding box center [236, 116] width 196 height 20
click at [138, 105] on input "a. Purchase additional dry-ice containers and train clinic staff on meticulous …" at bounding box center [138, 103] width 0 height 4
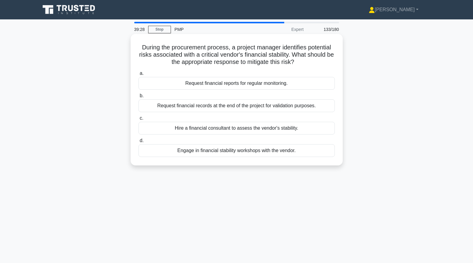
click at [179, 85] on div "Request financial reports for regular monitoring." at bounding box center [236, 83] width 196 height 13
click at [138, 75] on input "a. Request financial reports for regular monitoring." at bounding box center [138, 73] width 0 height 4
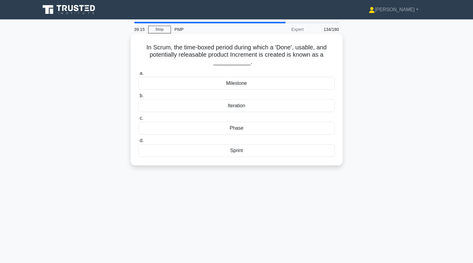
click at [223, 152] on div "Sprint" at bounding box center [236, 150] width 196 height 13
click at [138, 143] on input "d. Sprint" at bounding box center [138, 141] width 0 height 4
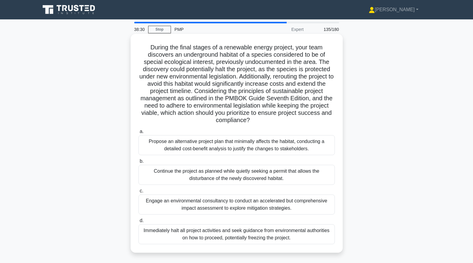
click at [157, 196] on div "Engage an environmental consultancy to conduct an accelerated but comprehensive…" at bounding box center [236, 204] width 196 height 20
click at [138, 193] on input "c. Engage an environmental consultancy to conduct an accelerated but comprehens…" at bounding box center [138, 191] width 0 height 4
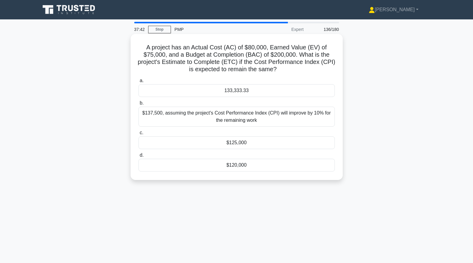
click at [160, 88] on div "133,333.33" at bounding box center [236, 90] width 196 height 13
click at [138, 83] on input "a. 133,333.33" at bounding box center [138, 81] width 0 height 4
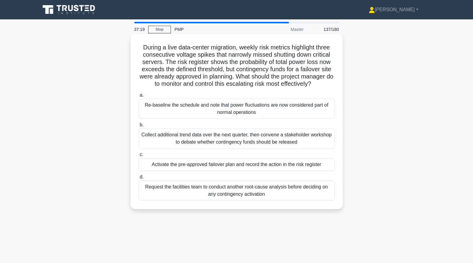
click at [168, 164] on div "Activate the pre-approved failover plan and record the action in the risk regis…" at bounding box center [236, 164] width 196 height 13
click at [138, 157] on input "c. Activate the pre-approved failover plan and record the action in the risk re…" at bounding box center [138, 155] width 0 height 4
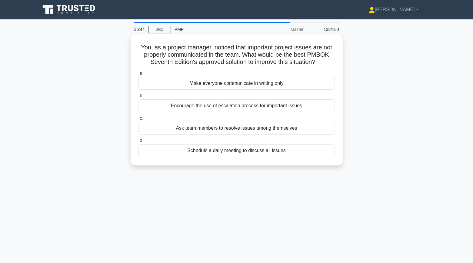
click at [182, 106] on div "Encourage the use of escalation process for important issues" at bounding box center [236, 105] width 196 height 13
click at [138, 98] on input "b. Encourage the use of escalation process for important issues" at bounding box center [138, 96] width 0 height 4
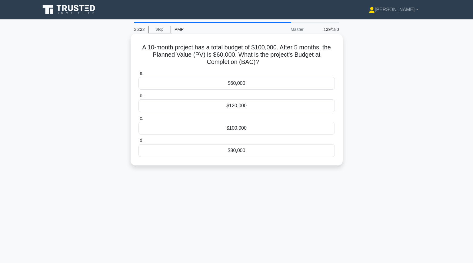
click at [181, 129] on div "$100,000" at bounding box center [236, 128] width 196 height 13
click at [138, 120] on input "c. $100,000" at bounding box center [138, 118] width 0 height 4
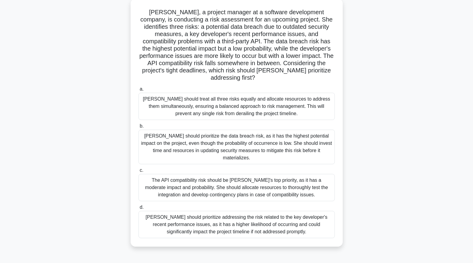
scroll to position [32, 0]
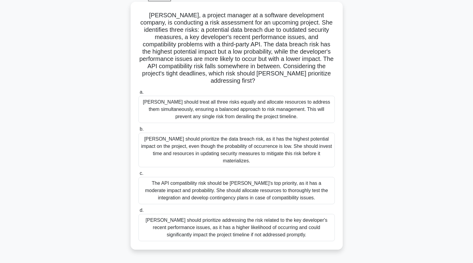
click at [151, 177] on div "The API compatibility risk should be Amy's top priority, as it has a moderate i…" at bounding box center [236, 190] width 196 height 27
click at [138, 173] on input "c. The API compatibility risk should be Amy's top priority, as it has a moderat…" at bounding box center [138, 173] width 0 height 4
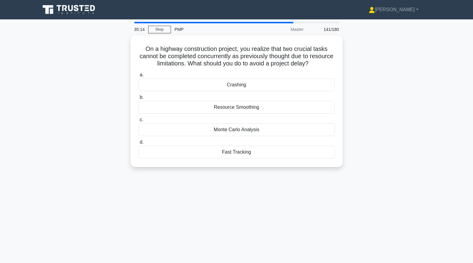
scroll to position [0, 0]
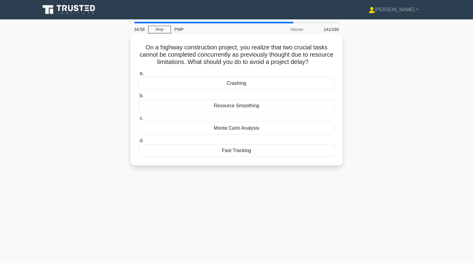
click at [161, 82] on div "Crashing" at bounding box center [236, 83] width 196 height 13
click at [138, 75] on input "a. Crashing" at bounding box center [138, 73] width 0 height 4
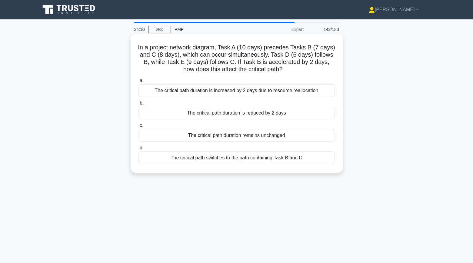
click at [159, 137] on div "The critical path duration remains unchanged" at bounding box center [236, 135] width 196 height 13
click at [138, 128] on input "c. The critical path duration remains unchanged" at bounding box center [138, 126] width 0 height 4
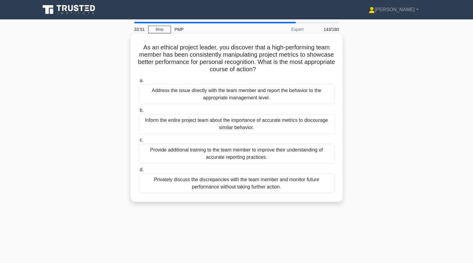
click at [148, 92] on div "Address the issue directly with the team member and report the behavior to the …" at bounding box center [236, 94] width 196 height 20
click at [138, 83] on input "a. Address the issue directly with the team member and report the behavior to t…" at bounding box center [138, 81] width 0 height 4
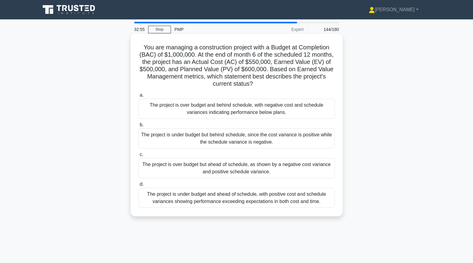
click at [157, 114] on div "The project is over budget and behind schedule, with negative cost and schedule…" at bounding box center [236, 109] width 196 height 20
click at [138, 97] on input "a. The project is over budget and behind schedule, with negative cost and sched…" at bounding box center [138, 95] width 0 height 4
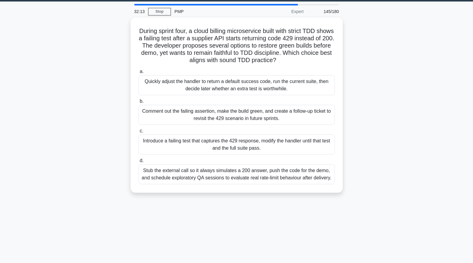
scroll to position [8, 0]
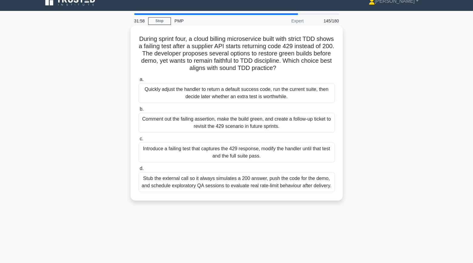
click at [194, 125] on div "Comment out the failing assertion, make the build green, and create a follow-up…" at bounding box center [236, 123] width 196 height 20
click at [138, 111] on input "b. Comment out the failing assertion, make the build green, and create a follow…" at bounding box center [138, 109] width 0 height 4
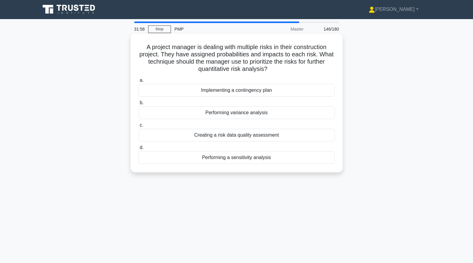
scroll to position [0, 0]
click at [235, 137] on div "Creating a risk data quality assessment" at bounding box center [236, 135] width 196 height 13
click at [138, 128] on input "c. Creating a risk data quality assessment" at bounding box center [138, 126] width 0 height 4
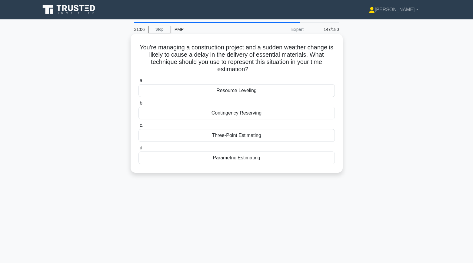
click at [228, 135] on div "Three-Point Estimating" at bounding box center [236, 135] width 196 height 13
click at [138, 128] on input "c. Three-Point Estimating" at bounding box center [138, 126] width 0 height 4
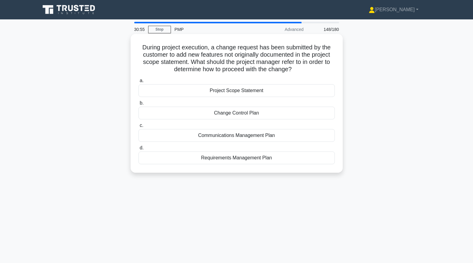
click at [187, 118] on div "Change Control Plan" at bounding box center [236, 113] width 196 height 13
click at [138, 105] on input "b. Change Control Plan" at bounding box center [138, 103] width 0 height 4
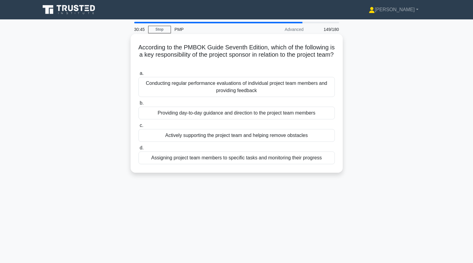
click at [158, 138] on div "Actively supporting the project team and helping remove obstacles" at bounding box center [236, 135] width 196 height 13
click at [138, 128] on input "c. Actively supporting the project team and helping remove obstacles" at bounding box center [138, 126] width 0 height 4
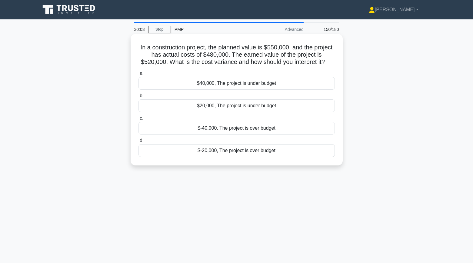
click at [183, 82] on div "$40,000, The project is under budget" at bounding box center [236, 83] width 196 height 13
click at [138, 75] on input "a. $40,000, The project is under budget" at bounding box center [138, 73] width 0 height 4
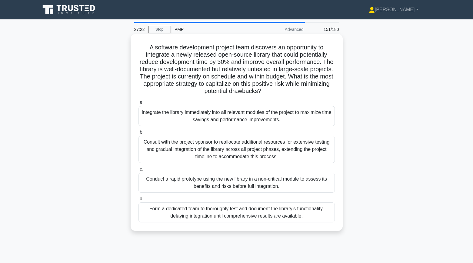
click at [163, 184] on div "Conduct a rapid prototype using the new library in a non-critical module to ass…" at bounding box center [236, 183] width 196 height 20
click at [138, 171] on input "c. Conduct a rapid prototype using the new library in a non-critical module to …" at bounding box center [138, 169] width 0 height 4
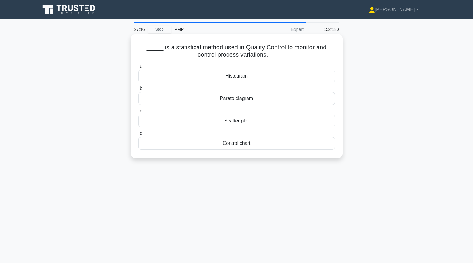
click at [186, 145] on div "Control chart" at bounding box center [236, 143] width 196 height 13
click at [138, 135] on input "d. Control chart" at bounding box center [138, 133] width 0 height 4
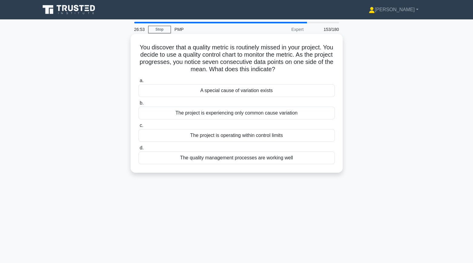
click at [161, 91] on div "A special cause of variation exists" at bounding box center [236, 90] width 196 height 13
click at [138, 83] on input "a. A special cause of variation exists" at bounding box center [138, 81] width 0 height 4
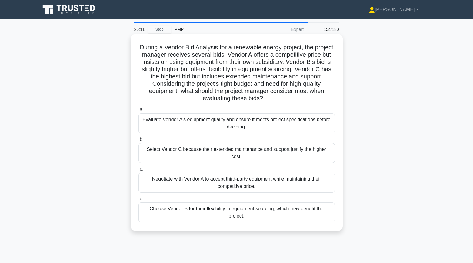
click at [162, 124] on div "Evaluate Vendor A's equipment quality and ensure it meets project specification…" at bounding box center [236, 123] width 196 height 20
click at [138, 112] on input "a. Evaluate Vendor A's equipment quality and ensure it meets project specificat…" at bounding box center [138, 110] width 0 height 4
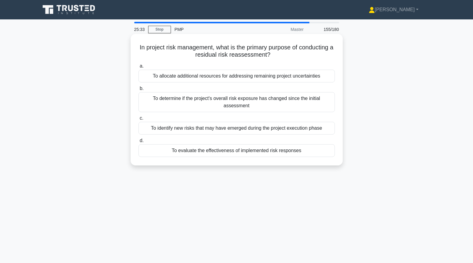
click at [163, 108] on div "To determine if the project's overall risk exposure has changed since the initi…" at bounding box center [236, 102] width 196 height 20
click at [138, 91] on input "b. To determine if the project's overall risk exposure has changed since the in…" at bounding box center [138, 89] width 0 height 4
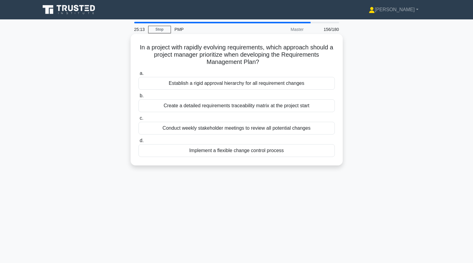
click at [158, 105] on div "Create a detailed requirements traceability matrix at the project start" at bounding box center [236, 105] width 196 height 13
click at [138, 98] on input "b. Create a detailed requirements traceability matrix at the project start" at bounding box center [138, 96] width 0 height 4
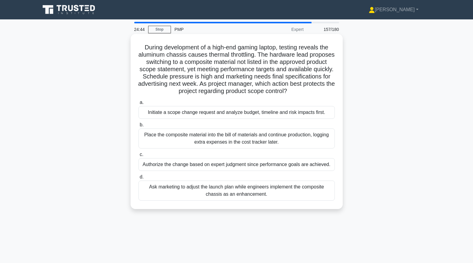
click at [154, 112] on div "Initiate a scope change request and analyze budget, timeline and risk impacts f…" at bounding box center [236, 112] width 196 height 13
click at [138, 105] on input "a. Initiate a scope change request and analyze budget, timeline and risk impact…" at bounding box center [138, 103] width 0 height 4
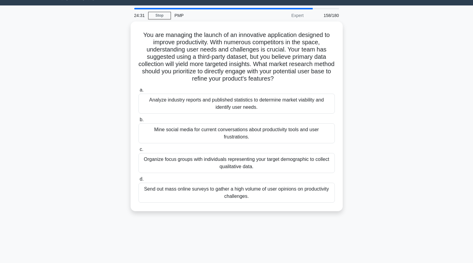
scroll to position [15, 0]
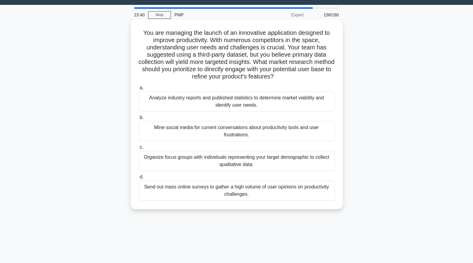
click at [158, 132] on div "Mine social media for current conversations about productivity tools and user f…" at bounding box center [236, 131] width 196 height 20
click at [138, 120] on input "b. Mine social media for current conversations about productivity tools and use…" at bounding box center [138, 118] width 0 height 4
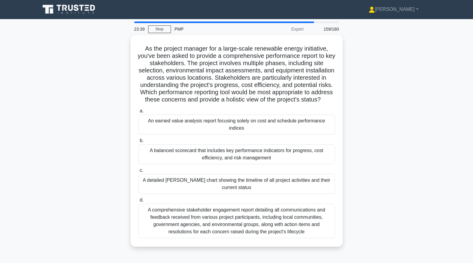
scroll to position [0, 0]
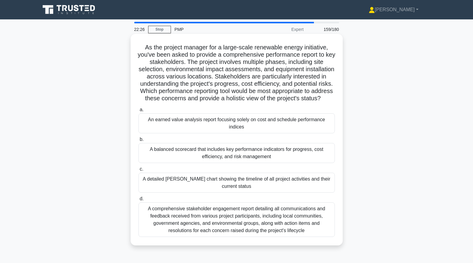
click at [150, 154] on div "A balanced scorecard that includes key performance indicators for progress, cos…" at bounding box center [236, 153] width 196 height 20
click at [138, 141] on input "b. A balanced scorecard that includes key performance indicators for progress, …" at bounding box center [138, 140] width 0 height 4
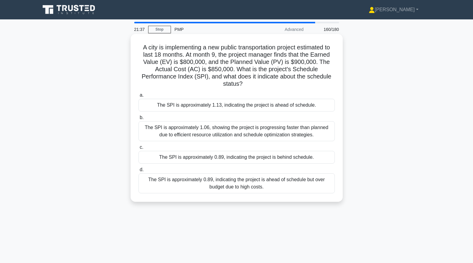
click at [186, 151] on div "The SPI is approximately 0.89, indicating the project is behind schedule." at bounding box center [236, 157] width 196 height 13
click at [138, 149] on input "c. The SPI is approximately 0.89, indicating the project is behind schedule." at bounding box center [138, 147] width 0 height 4
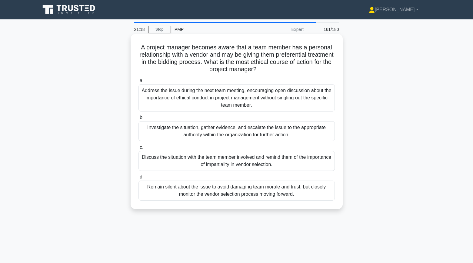
click at [149, 128] on div "Investigate the situation, gather evidence, and escalate the issue to the appro…" at bounding box center [236, 131] width 196 height 20
click at [138, 120] on input "b. Investigate the situation, gather evidence, and escalate the issue to the ap…" at bounding box center [138, 118] width 0 height 4
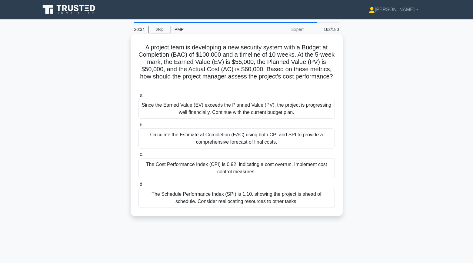
click at [178, 169] on div "The Cost Performance Index (CPI) is 0.92, indicating a cost overrun. Implement …" at bounding box center [236, 168] width 196 height 20
click at [138, 157] on input "c. The Cost Performance Index (CPI) is 0.92, indicating a cost overrun. Impleme…" at bounding box center [138, 155] width 0 height 4
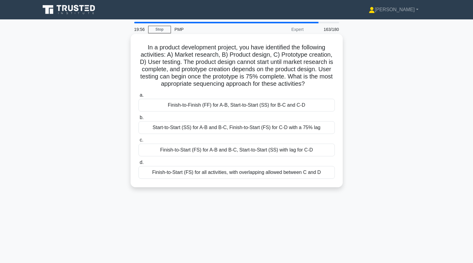
click at [209, 151] on div "Finish-to-Start (FS) for A-B and B-C, Start-to-Start (SS) with lag for C-D" at bounding box center [236, 150] width 196 height 13
click at [138, 142] on input "c. Finish-to-Start (FS) for A-B and B-C, Start-to-Start (SS) with lag for C-D" at bounding box center [138, 140] width 0 height 4
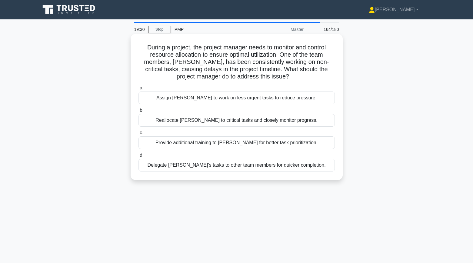
click at [188, 120] on div "Reallocate John to critical tasks and closely monitor progress." at bounding box center [236, 120] width 196 height 13
click at [138, 112] on input "b. Reallocate John to critical tasks and closely monitor progress." at bounding box center [138, 110] width 0 height 4
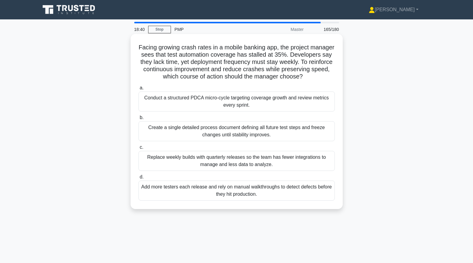
click at [154, 104] on div "Conduct a structured PDCA micro-cycle targeting coverage growth and review metr…" at bounding box center [236, 101] width 196 height 20
click at [138, 90] on input "a. Conduct a structured PDCA micro-cycle targeting coverage growth and review m…" at bounding box center [138, 88] width 0 height 4
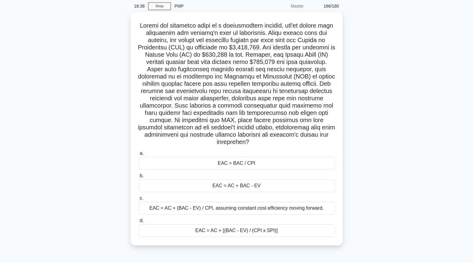
scroll to position [28, 0]
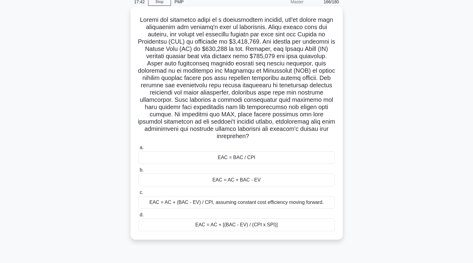
click at [205, 218] on div "EAC = AC + [(BAC - EV) / (CPI x SPI)]" at bounding box center [236, 224] width 196 height 13
click at [138, 217] on input "d. EAC = AC + [(BAC - EV) / (CPI x SPI)]" at bounding box center [138, 215] width 0 height 4
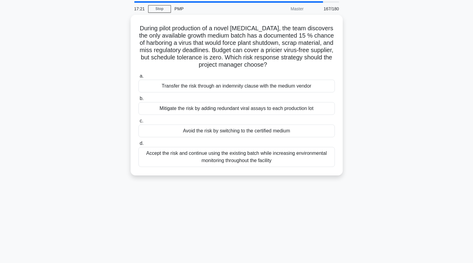
scroll to position [23, 0]
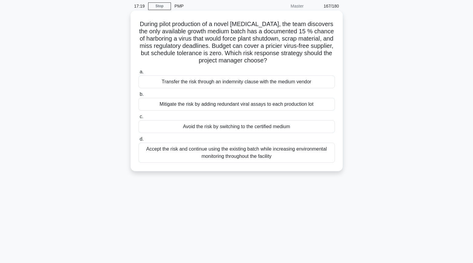
click at [157, 129] on div "Avoid the risk by switching to the certified medium" at bounding box center [236, 126] width 196 height 13
click at [138, 119] on input "c. Avoid the risk by switching to the certified medium" at bounding box center [138, 117] width 0 height 4
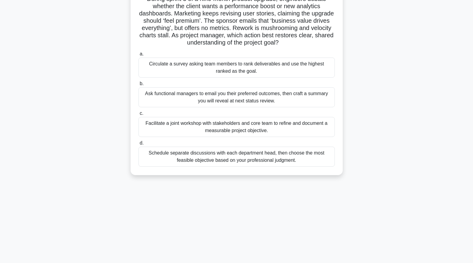
scroll to position [50, 0]
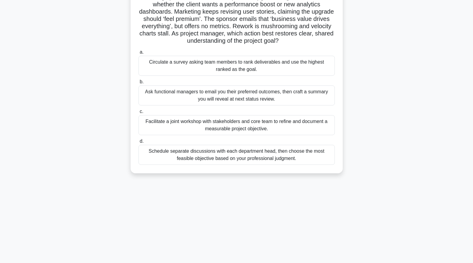
click at [146, 125] on div "Facilitate a joint workshop with stakeholders and core team to refine and docum…" at bounding box center [236, 125] width 196 height 20
click at [138, 114] on input "c. Facilitate a joint workshop with stakeholders and core team to refine and do…" at bounding box center [138, 112] width 0 height 4
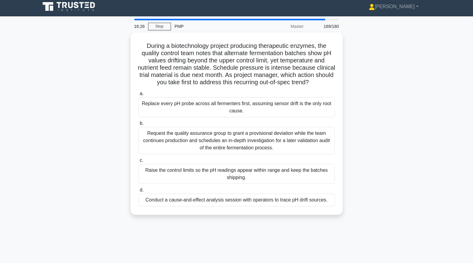
scroll to position [3, 0]
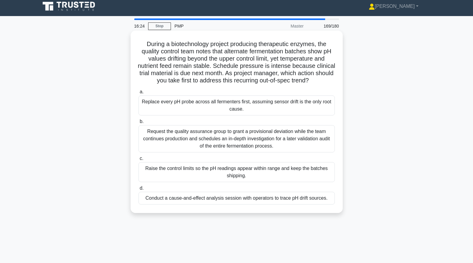
click at [164, 198] on div "Conduct a cause-and-effect analysis session with operators to trace pH drift so…" at bounding box center [236, 198] width 196 height 13
click at [138, 190] on input "d. Conduct a cause-and-effect analysis session with operators to trace pH drift…" at bounding box center [138, 188] width 0 height 4
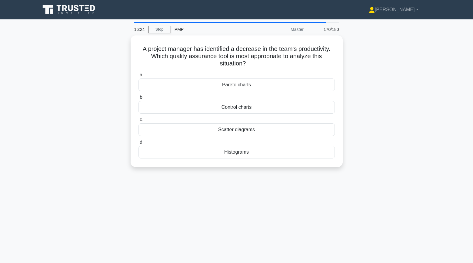
scroll to position [0, 0]
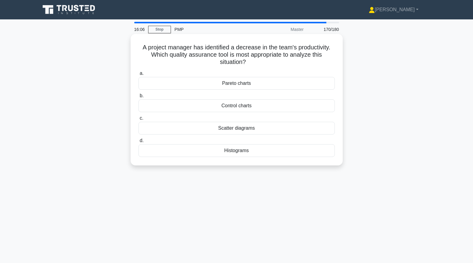
click at [151, 83] on div "Pareto charts" at bounding box center [236, 83] width 196 height 13
click at [138, 75] on input "a. Pareto charts" at bounding box center [138, 73] width 0 height 4
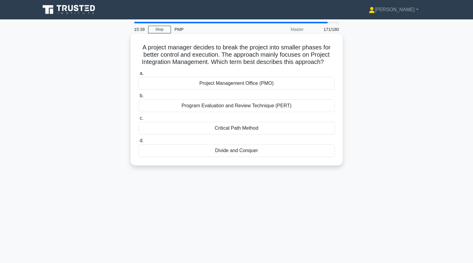
click at [222, 151] on div "Divide and Conquer" at bounding box center [236, 150] width 196 height 13
click at [138, 143] on input "d. Divide and Conquer" at bounding box center [138, 141] width 0 height 4
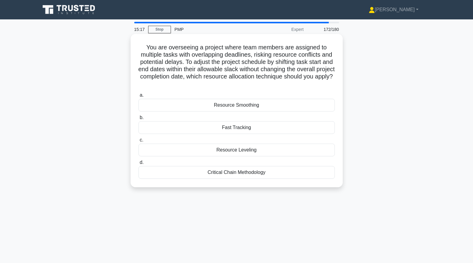
click at [172, 148] on div "Resource Leveling" at bounding box center [236, 150] width 196 height 13
click at [138, 142] on input "c. Resource Leveling" at bounding box center [138, 140] width 0 height 4
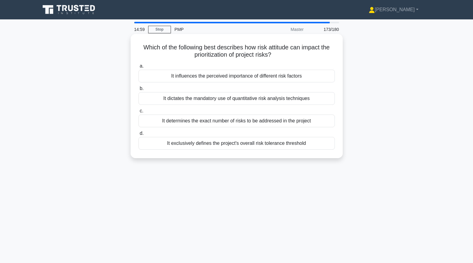
click at [174, 77] on div "It influences the perceived importance of different risk factors" at bounding box center [236, 76] width 196 height 13
click at [138, 68] on input "a. It influences the perceived importance of different risk factors" at bounding box center [138, 66] width 0 height 4
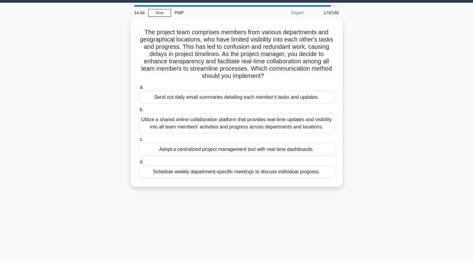
scroll to position [20, 0]
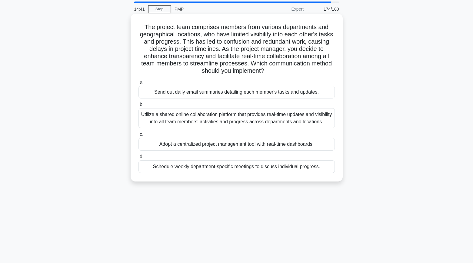
click at [165, 125] on div "Utilize a shared online collaboration platform that provides real-time updates …" at bounding box center [236, 118] width 196 height 20
click at [138, 107] on input "b. Utilize a shared online collaboration platform that provides real-time updat…" at bounding box center [138, 105] width 0 height 4
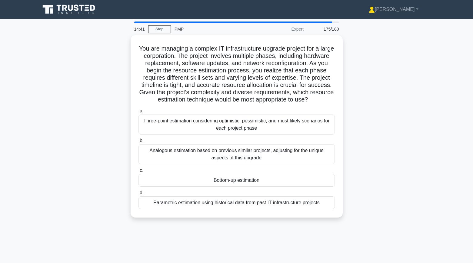
scroll to position [0, 0]
click at [123, 132] on div "You are managing a complex IT infrastructure upgrade project for a large corpor…" at bounding box center [237, 130] width 400 height 190
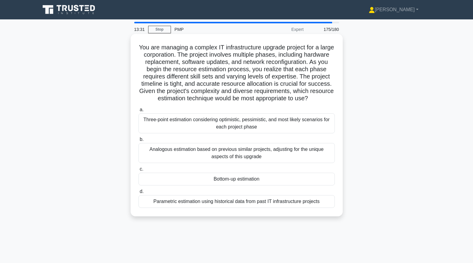
click at [236, 180] on div "Bottom-up estimation" at bounding box center [236, 179] width 196 height 13
click at [138, 171] on input "c. Bottom-up estimation" at bounding box center [138, 169] width 0 height 4
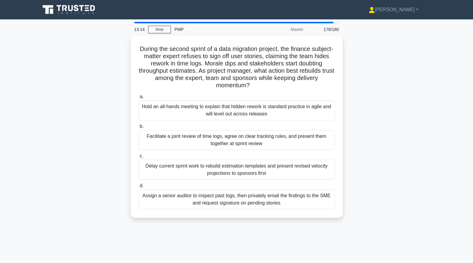
click at [123, 118] on div "During the second sprint of a data migration project, the finance subject-matte…" at bounding box center [237, 130] width 400 height 190
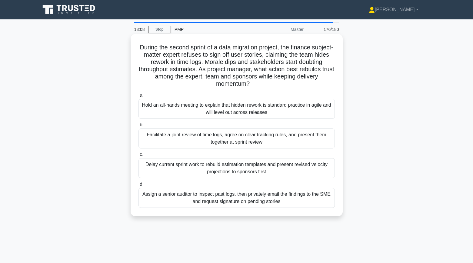
click at [157, 141] on div "Facilitate a joint review of time logs, agree on clear tracking rules, and pres…" at bounding box center [236, 138] width 196 height 20
click at [138, 127] on input "b. Facilitate a joint review of time logs, agree on clear tracking rules, and p…" at bounding box center [138, 125] width 0 height 4
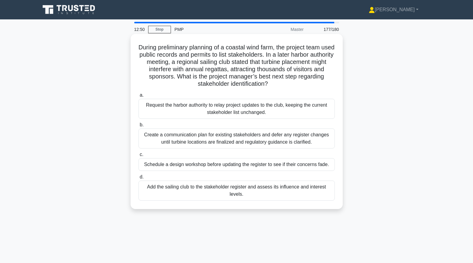
click at [171, 190] on div "Add the sailing club to the stakeholder register and assess its influence and i…" at bounding box center [236, 191] width 196 height 20
click at [138, 179] on input "d. Add the sailing club to the stakeholder register and assess its influence an…" at bounding box center [138, 177] width 0 height 4
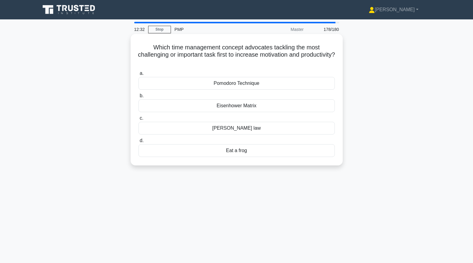
click at [232, 152] on div "Eat a frog" at bounding box center [236, 150] width 196 height 13
click at [138, 143] on input "d. Eat a frog" at bounding box center [138, 141] width 0 height 4
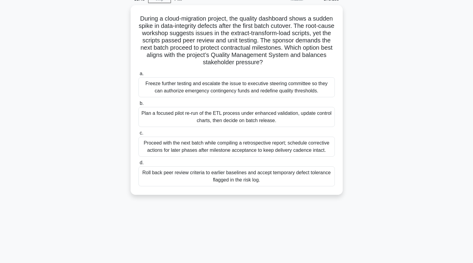
scroll to position [34, 0]
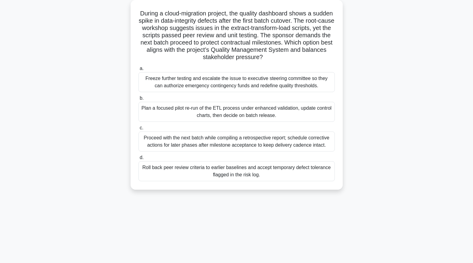
click at [151, 118] on div "Plan a focused pilot re-run of the ETL process under enhanced validation, updat…" at bounding box center [236, 112] width 196 height 20
click at [138, 100] on input "b. Plan a focused pilot re-run of the ETL process under enhanced validation, up…" at bounding box center [138, 98] width 0 height 4
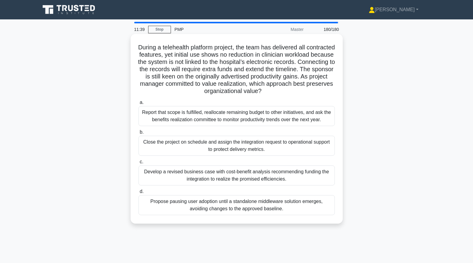
scroll to position [0, 0]
click at [150, 178] on div "Develop a revised business case with cost-benefit analysis recommending funding…" at bounding box center [236, 175] width 196 height 20
click at [138, 164] on input "c. Develop a revised business case with cost-benefit analysis recommending fund…" at bounding box center [138, 162] width 0 height 4
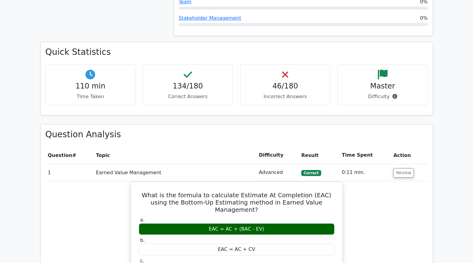
scroll to position [735, 0]
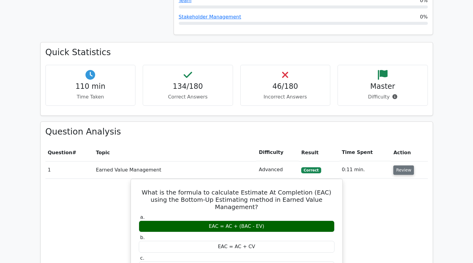
click at [403, 172] on button "Review" at bounding box center [403, 169] width 21 height 9
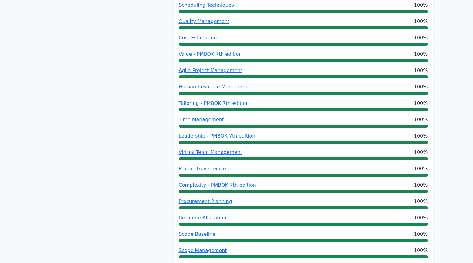
scroll to position [0, 0]
